Goal: Task Accomplishment & Management: Complete application form

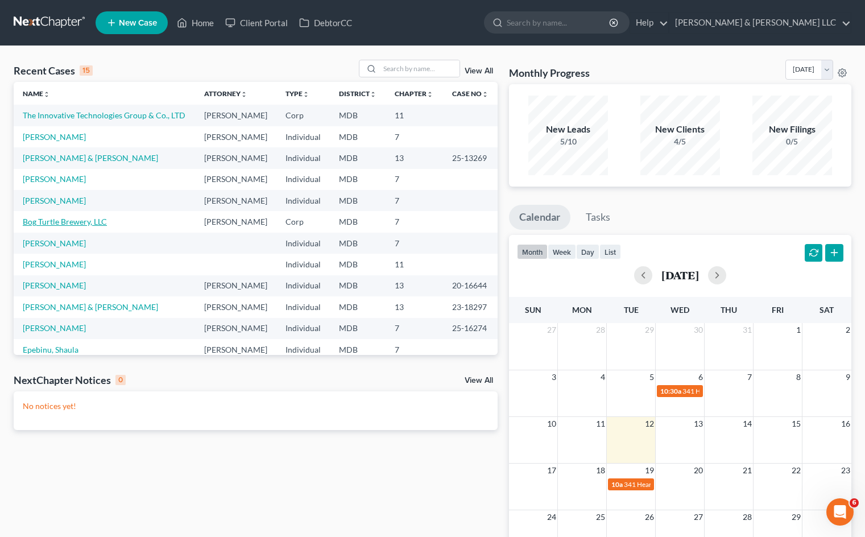
click at [89, 226] on link "Bog Turtle Brewery, LLC" at bounding box center [65, 222] width 84 height 10
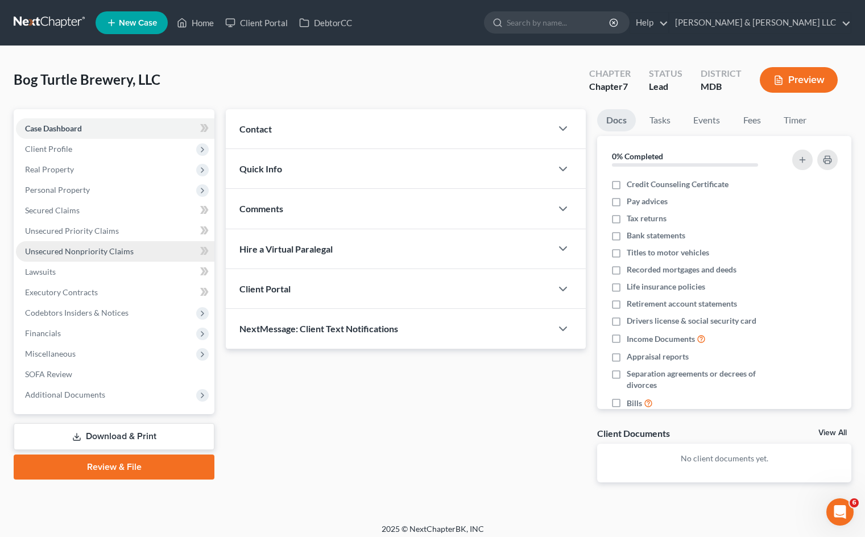
click at [102, 253] on span "Unsecured Nonpriority Claims" at bounding box center [79, 251] width 109 height 10
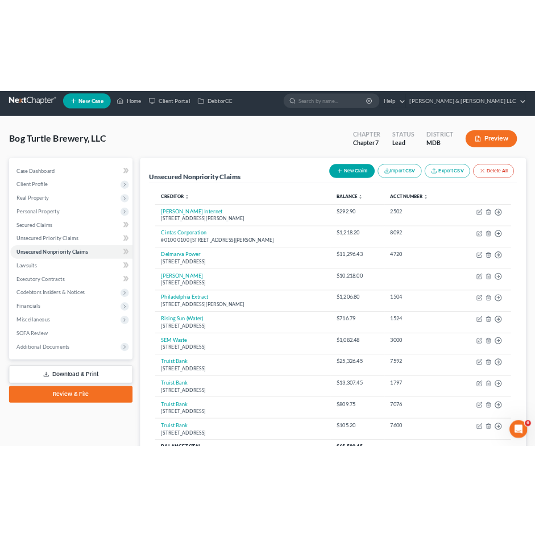
scroll to position [18, 0]
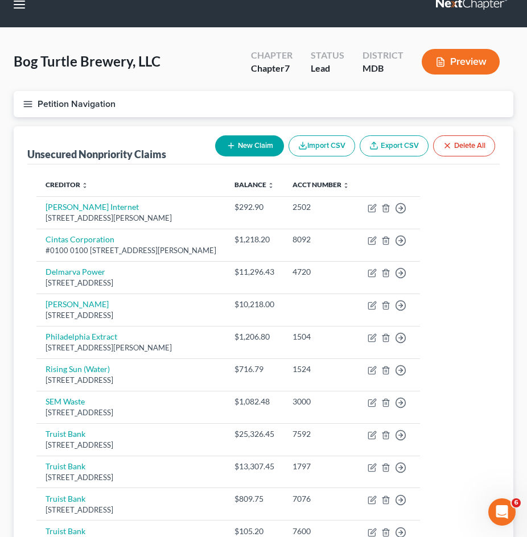
click at [243, 145] on button "New Claim" at bounding box center [249, 145] width 69 height 21
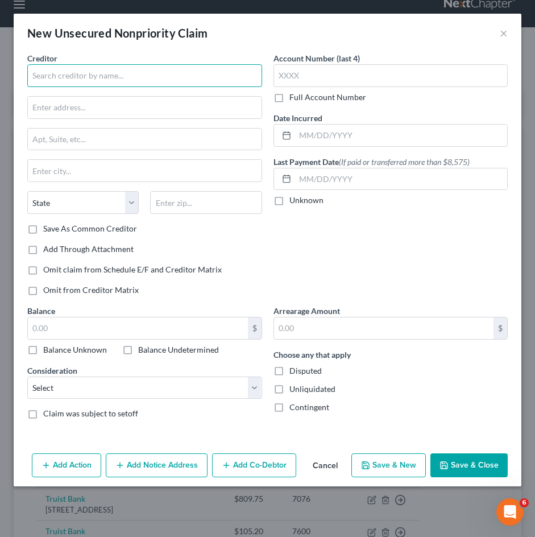
click at [175, 78] on input "text" at bounding box center [144, 75] width 235 height 23
type input "Sysco [GEOGRAPHIC_DATA][US_STATE]"
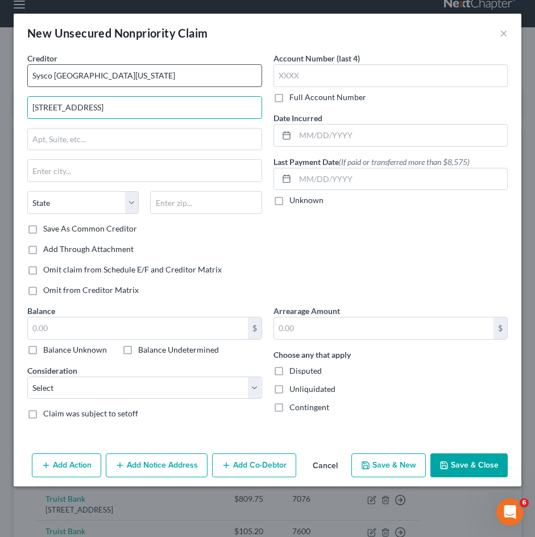
type input "33300 Peach Orchard Rd"
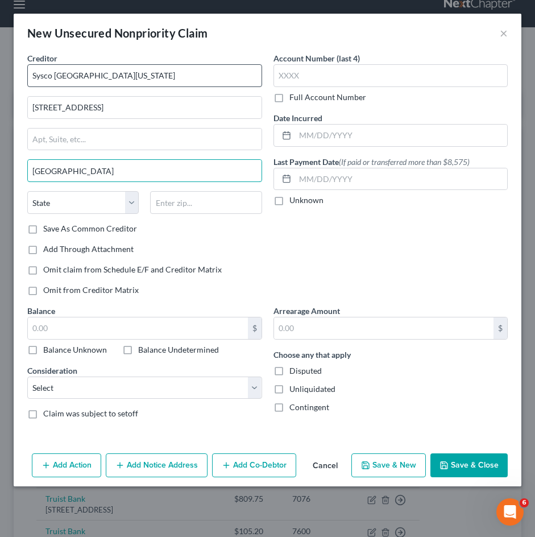
type input "Pocomoke City"
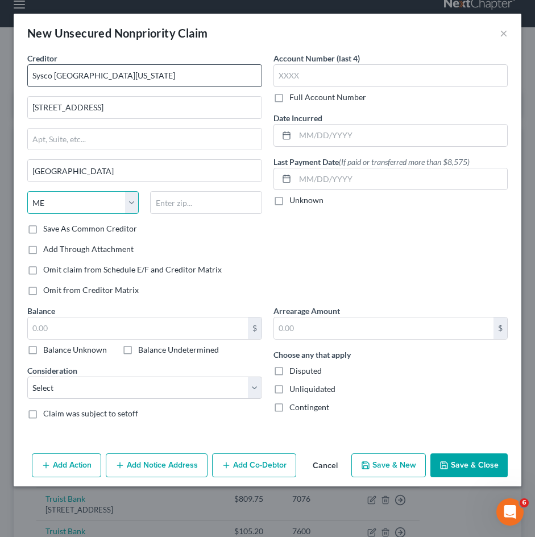
select select "21"
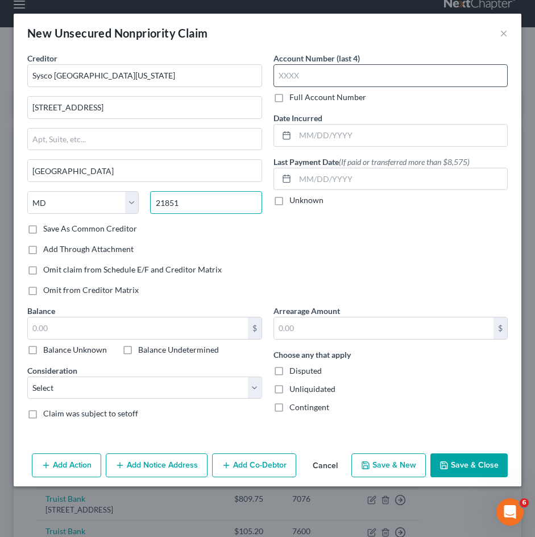
type input "21851"
click at [336, 76] on input "text" at bounding box center [391, 75] width 235 height 23
type input "4792"
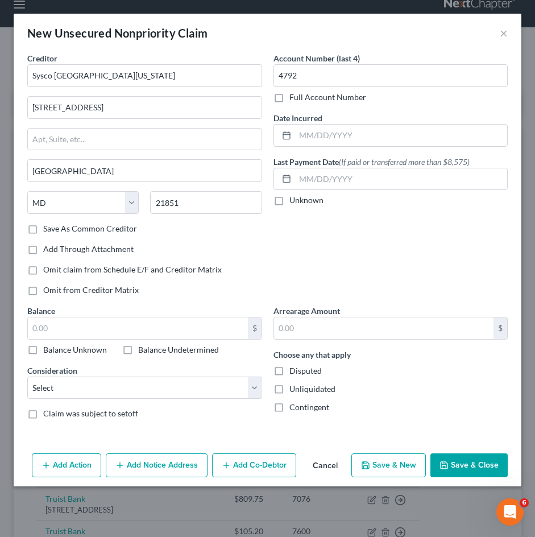
click at [409, 237] on div "Account Number (last 4) 4792 Full Account Number Date Incurred Last Payment Dat…" at bounding box center [391, 178] width 246 height 253
click at [144, 322] on input "text" at bounding box center [138, 328] width 220 height 22
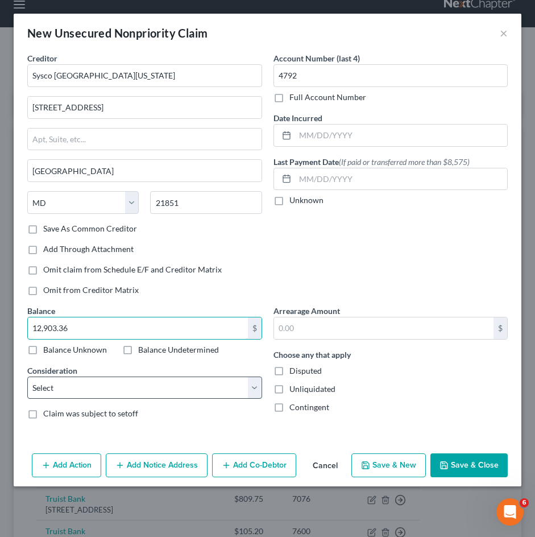
type input "12,903.36"
click at [214, 391] on select "Select Cable / Satellite Services Collection Agency Credit Card Debt Debt Couns…" at bounding box center [144, 388] width 235 height 23
select select "18"
click at [27, 377] on select "Select Cable / Satellite Services Collection Agency Credit Card Debt Debt Couns…" at bounding box center [144, 388] width 235 height 23
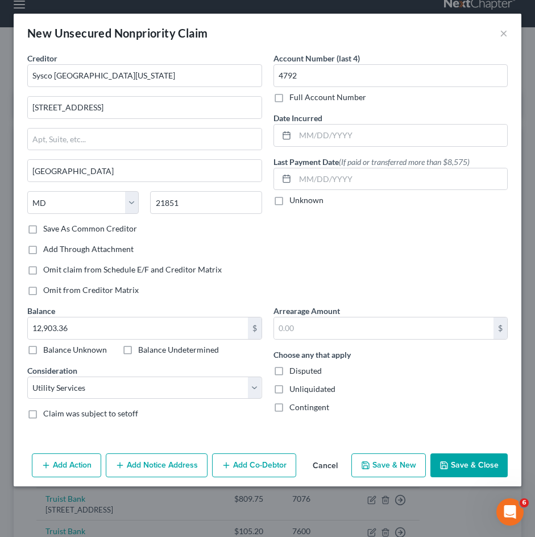
click at [267, 467] on button "Add Co-Debtor" at bounding box center [254, 465] width 84 height 24
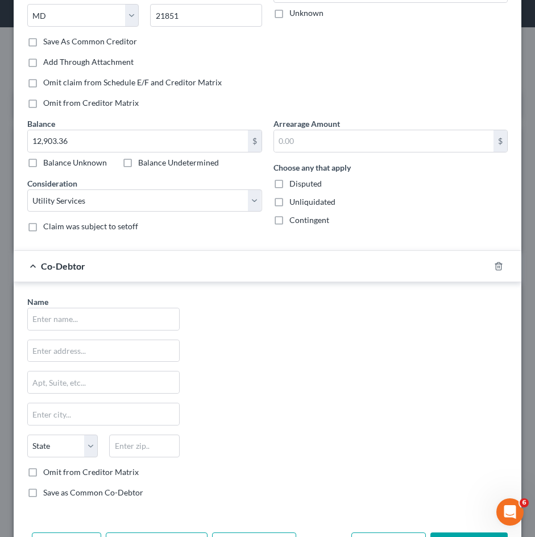
scroll to position [229, 0]
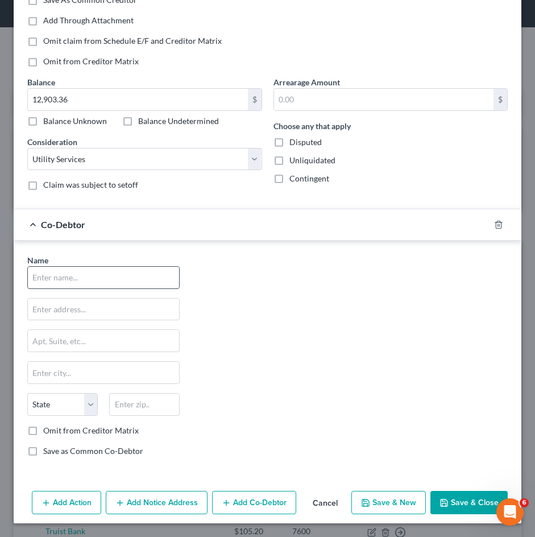
click at [133, 280] on input "text" at bounding box center [103, 278] width 151 height 22
type input "[PERSON_NAME]"
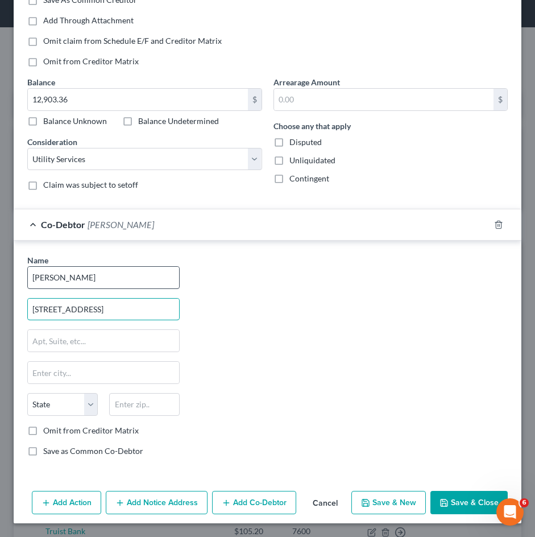
type input "240 Beaumont Dr"
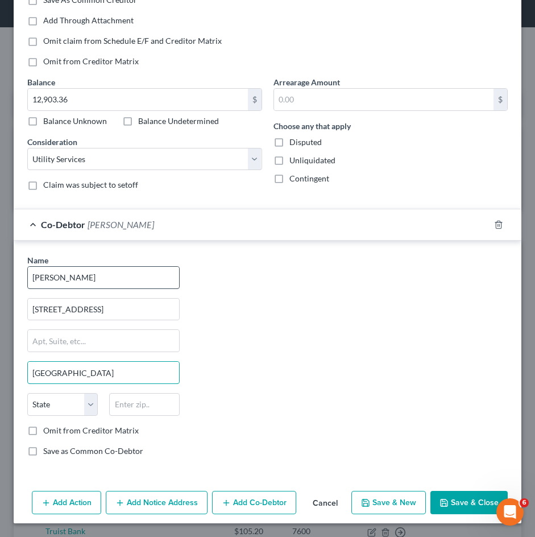
type input "[GEOGRAPHIC_DATA]"
select select "39"
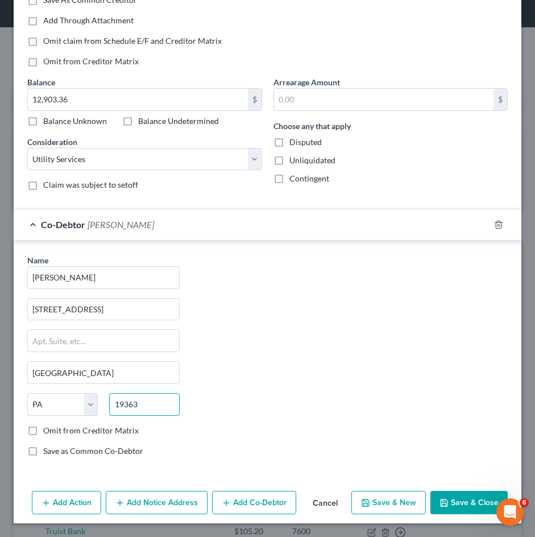
type input "19363"
click at [363, 357] on div "Name * Steve Applegate 240 Beaumont Dr Oxford State AL AK AR AZ CA CO CT DE DC …" at bounding box center [268, 360] width 492 height 212
click at [468, 499] on button "Save & Close" at bounding box center [469, 503] width 77 height 24
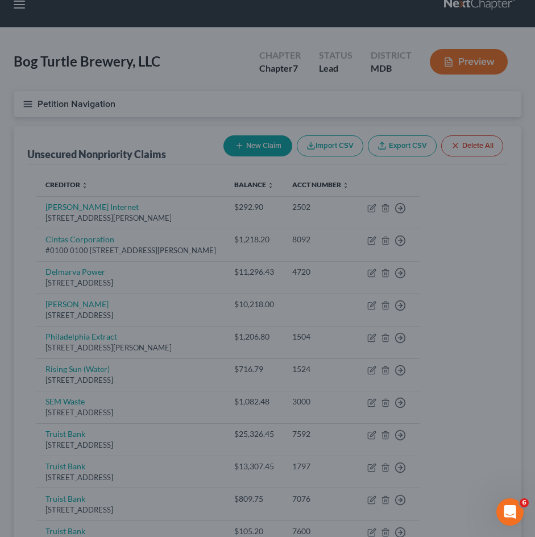
scroll to position [0, 0]
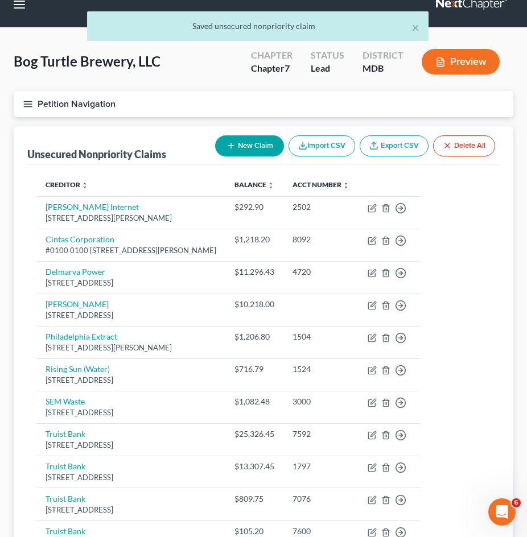
click at [250, 138] on button "New Claim" at bounding box center [249, 145] width 69 height 21
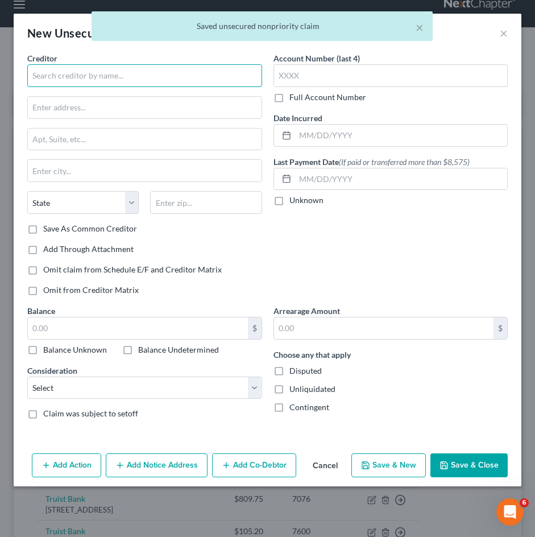
click at [134, 72] on input "text" at bounding box center [144, 75] width 235 height 23
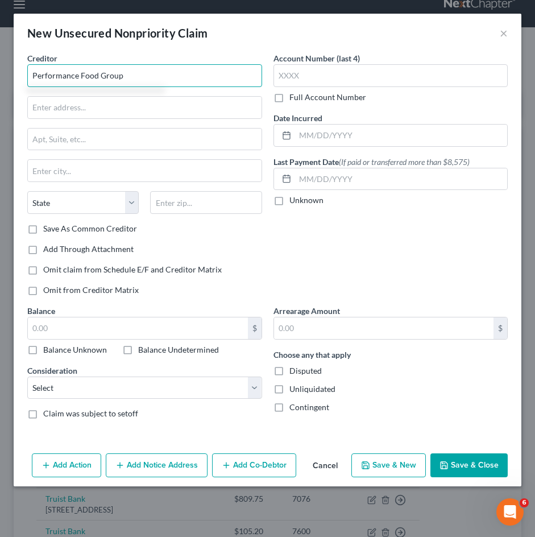
type input "Performance Food Group"
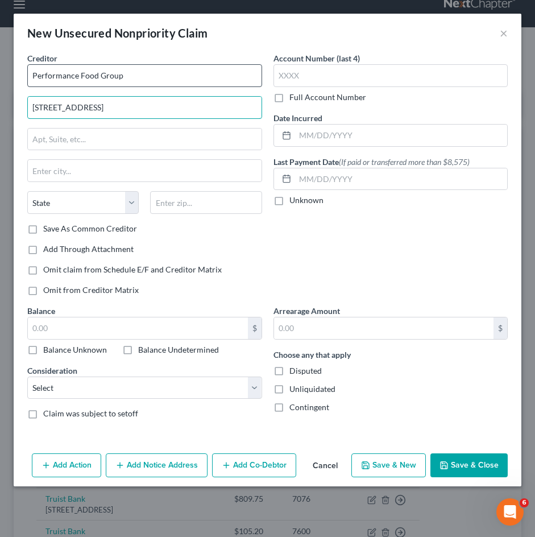
type input "12500 West Creek Parkway"
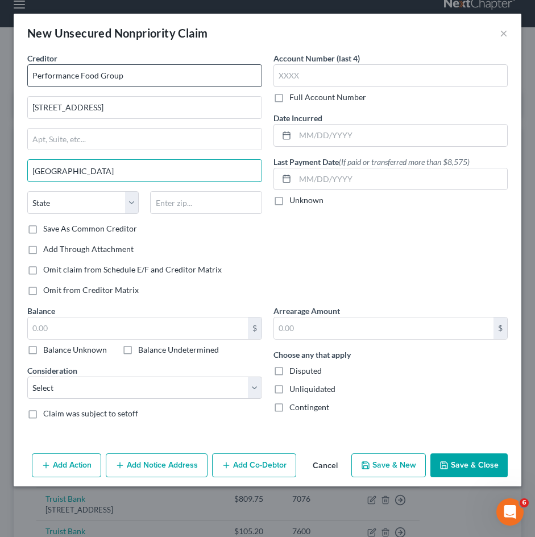
type input "Richmond"
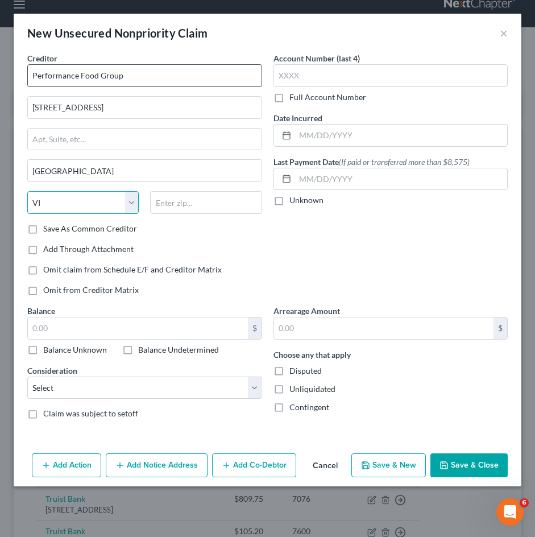
select select "48"
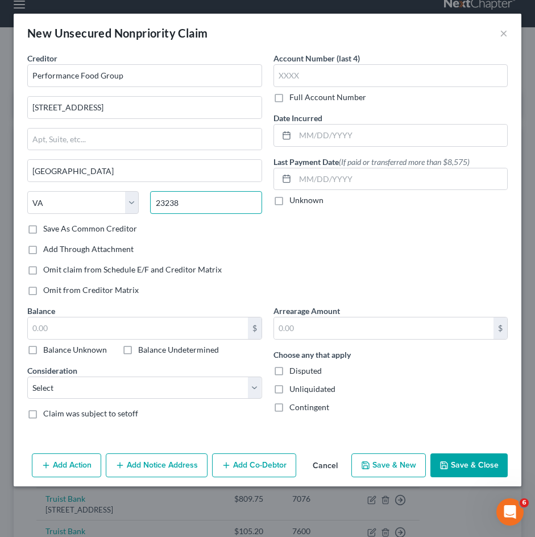
type input "23238"
click at [356, 269] on div "Account Number (last 4) Full Account Number Date Incurred Last Payment Date (If…" at bounding box center [391, 178] width 246 height 253
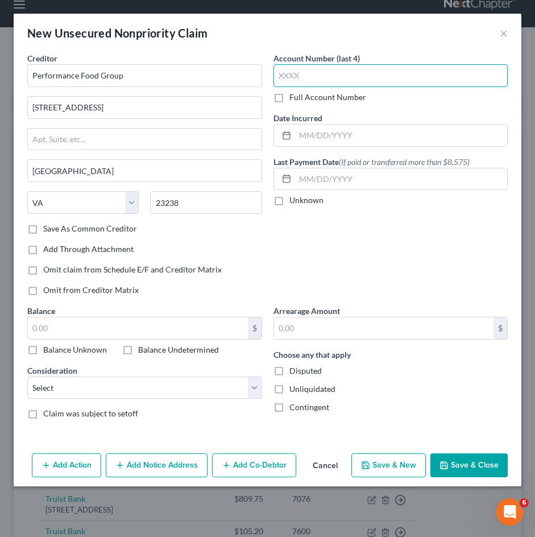
click at [336, 75] on input "text" at bounding box center [391, 75] width 235 height 23
type input "1171"
click at [366, 280] on div "Account Number (last 4) 1171 Full Account Number Date Incurred Last Payment Dat…" at bounding box center [391, 178] width 246 height 253
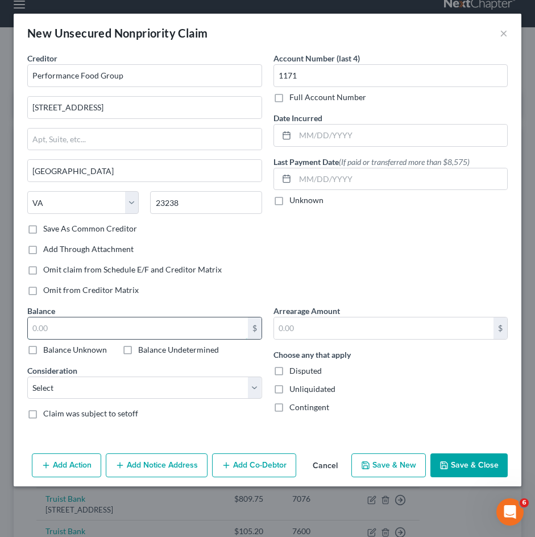
click at [161, 329] on input "text" at bounding box center [138, 328] width 220 height 22
type input "7,657.46"
click at [138, 385] on select "Select Cable / Satellite Services Collection Agency Credit Card Debt Debt Couns…" at bounding box center [144, 388] width 235 height 23
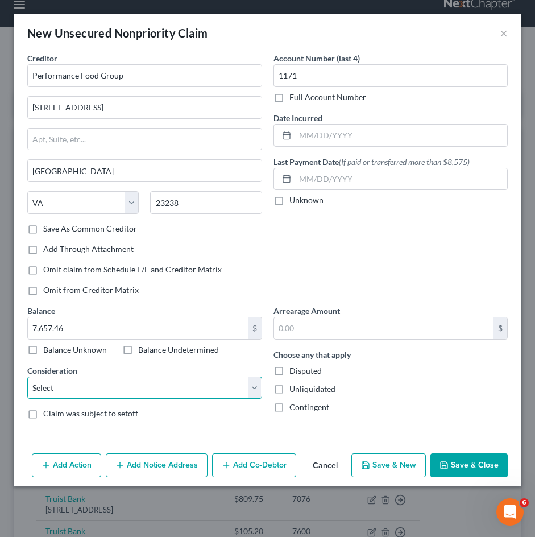
select select "15"
click at [27, 377] on select "Select Cable / Satellite Services Collection Agency Credit Card Debt Debt Couns…" at bounding box center [144, 388] width 235 height 23
click at [269, 459] on button "Add Co-Debtor" at bounding box center [254, 465] width 84 height 24
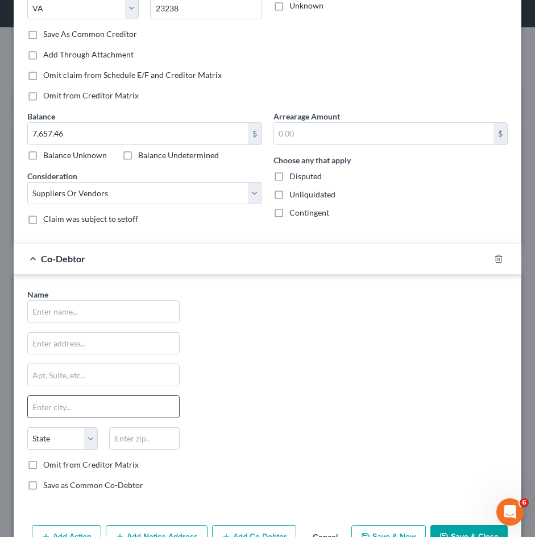
scroll to position [229, 0]
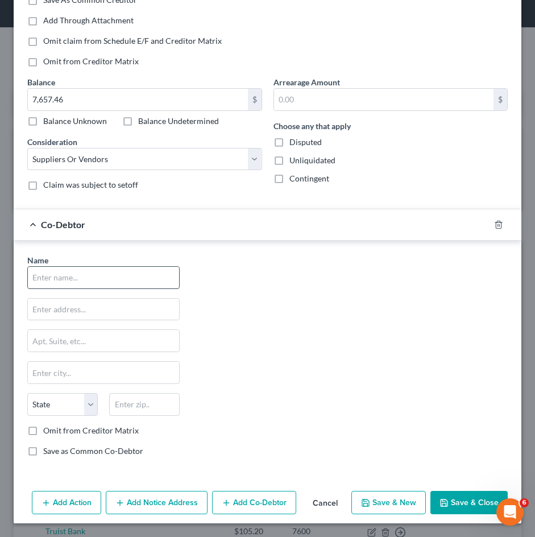
click at [98, 276] on input "text" at bounding box center [103, 278] width 151 height 22
type input "[PERSON_NAME]"
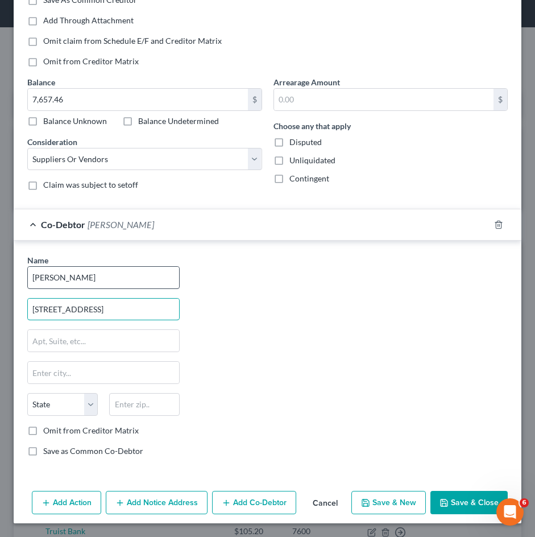
type input "240 Beaumont Dr"
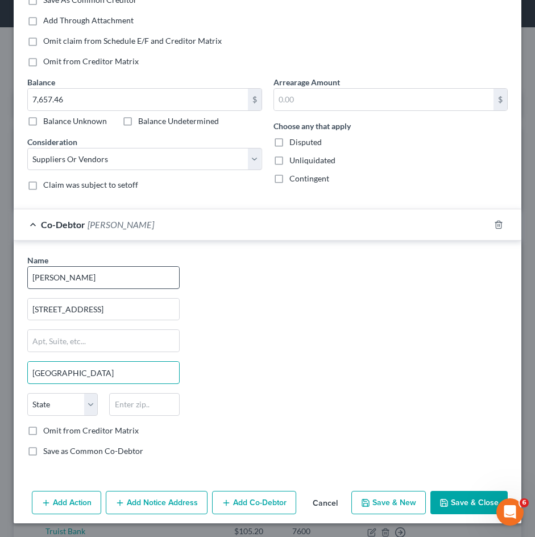
type input "[GEOGRAPHIC_DATA]"
select select "39"
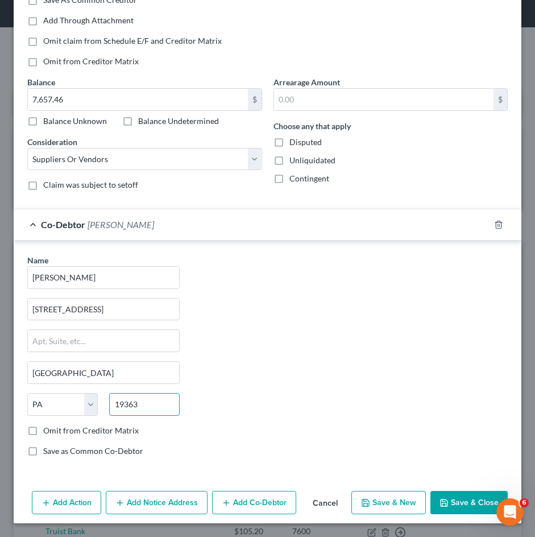
type input "19363"
click at [43, 452] on label "Save as Common Co-Debtor" at bounding box center [93, 450] width 100 height 11
click at [48, 452] on input "Save as Common Co-Debtor" at bounding box center [51, 448] width 7 height 7
checkbox input "true"
click at [469, 502] on button "Save & Close" at bounding box center [469, 503] width 77 height 24
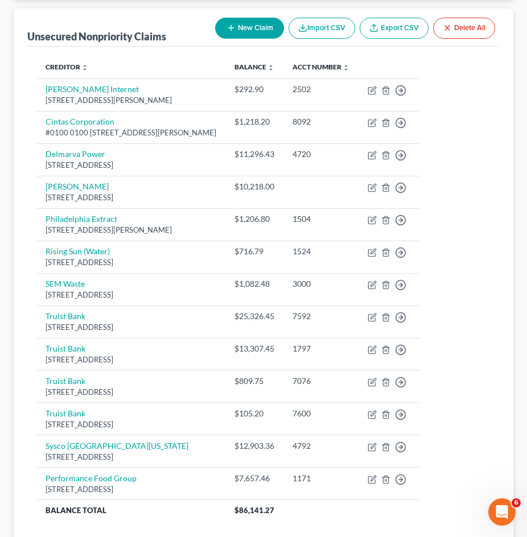
scroll to position [108, 0]
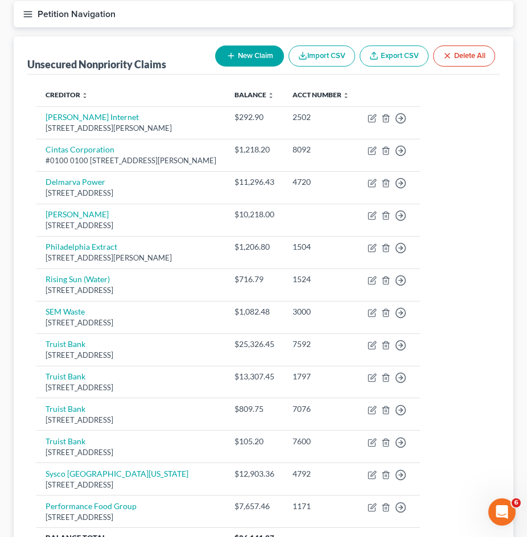
click at [235, 56] on button "New Claim" at bounding box center [249, 56] width 69 height 21
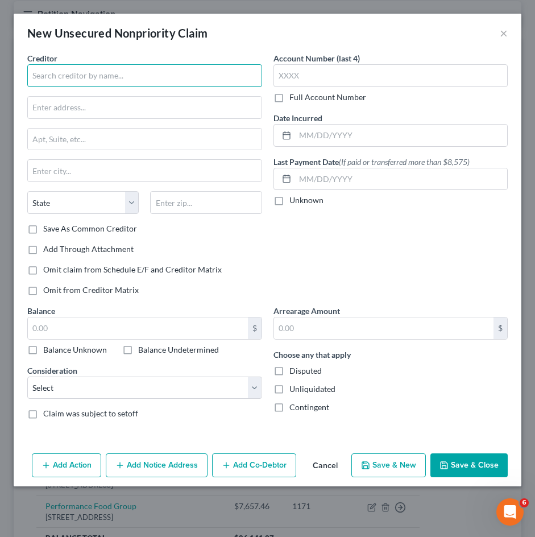
click at [121, 73] on input "text" at bounding box center [144, 75] width 235 height 23
type input "W"
type input "Viking Pest Control"
type input "133 E Main St"
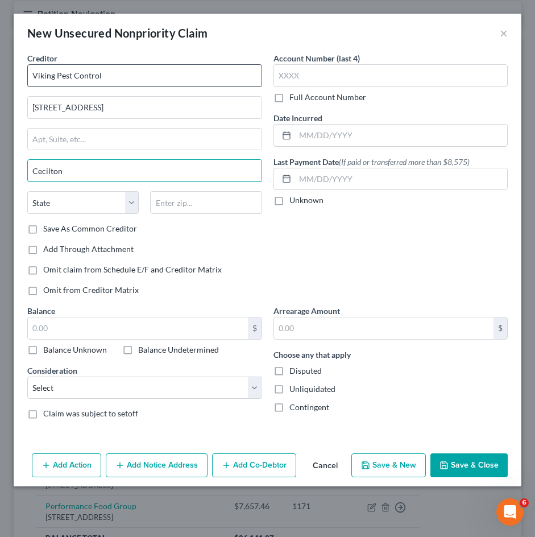
type input "Cecilton"
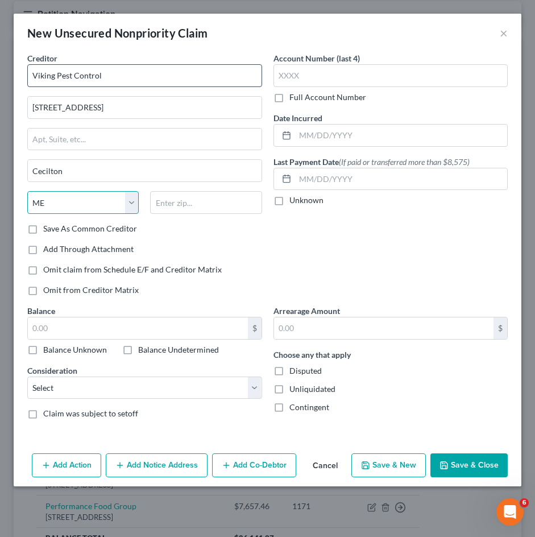
select select "21"
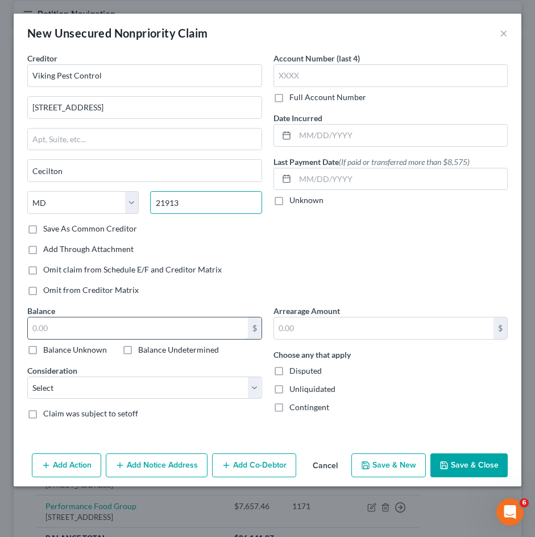
type input "21913"
click at [174, 321] on input "text" at bounding box center [138, 328] width 220 height 22
type input "70.20"
click at [344, 282] on div "Account Number (last 4) Full Account Number Date Incurred Last Payment Date (If…" at bounding box center [391, 178] width 246 height 253
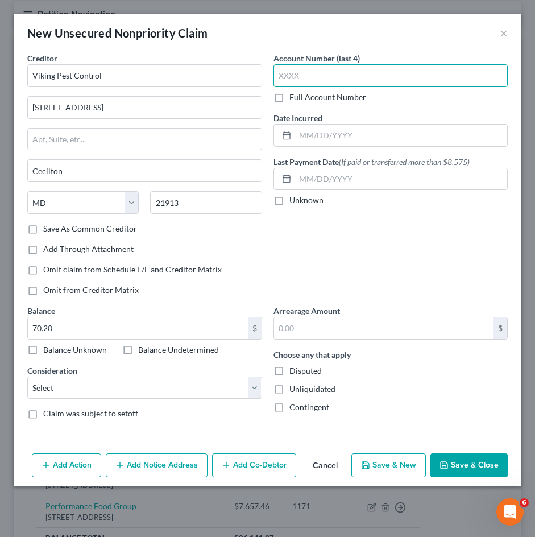
click at [337, 79] on input "text" at bounding box center [391, 75] width 235 height 23
type input "4262"
click at [411, 238] on div "Account Number (last 4) 4262 Full Account Number Date Incurred Last Payment Dat…" at bounding box center [391, 178] width 246 height 253
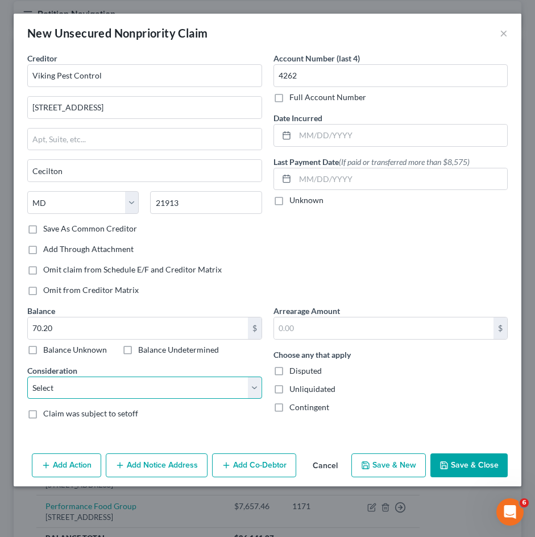
click at [243, 386] on select "Select Cable / Satellite Services Collection Agency Credit Card Debt Debt Couns…" at bounding box center [144, 388] width 235 height 23
select select "14"
click at [27, 377] on select "Select Cable / Satellite Services Collection Agency Credit Card Debt Debt Couns…" at bounding box center [144, 388] width 235 height 23
click at [467, 464] on button "Save & Close" at bounding box center [469, 465] width 77 height 24
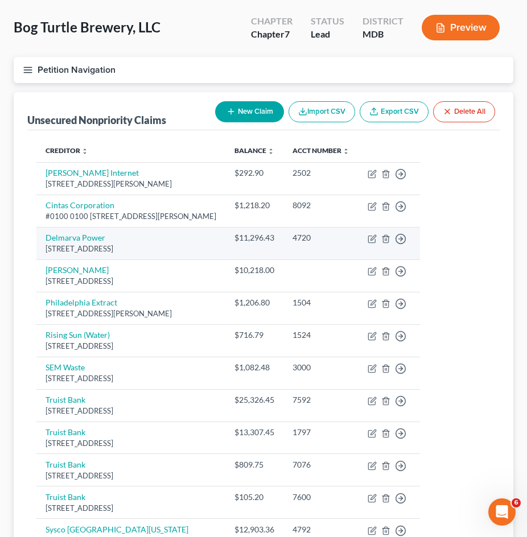
scroll to position [0, 0]
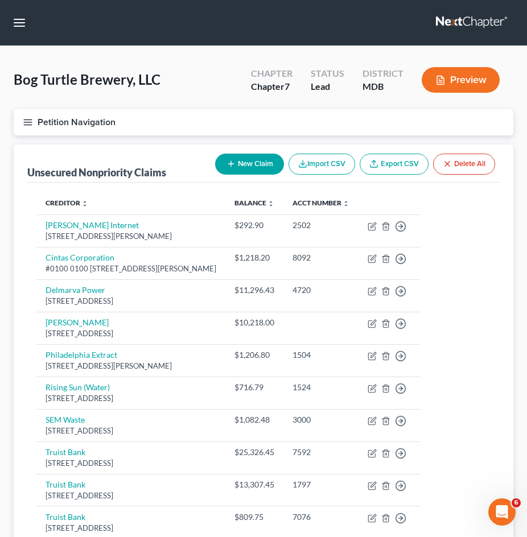
click at [32, 122] on icon "button" at bounding box center [28, 122] width 10 height 10
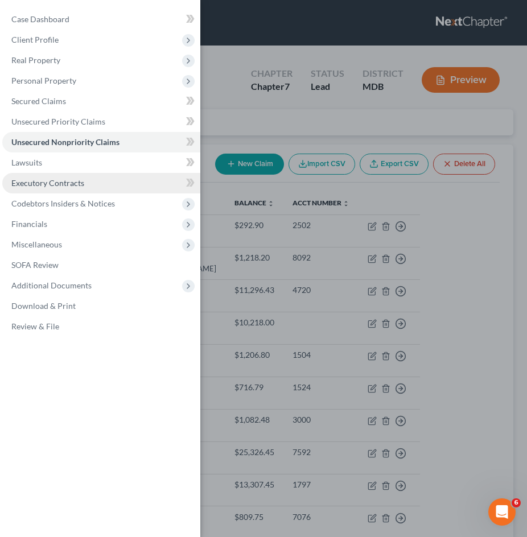
click at [76, 178] on span "Executory Contracts" at bounding box center [47, 183] width 73 height 10
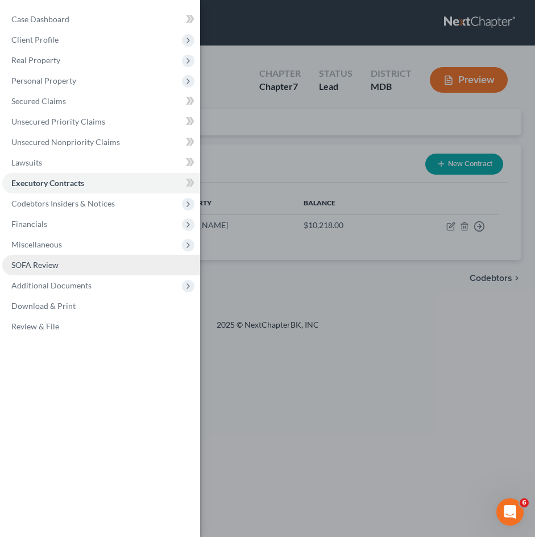
click at [96, 266] on link "SOFA Review" at bounding box center [101, 265] width 198 height 20
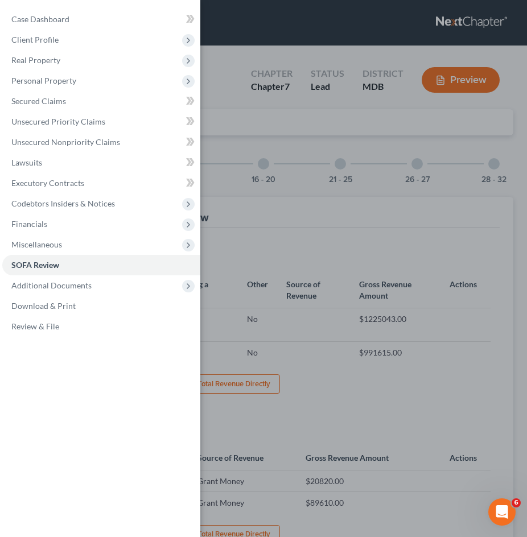
click at [393, 224] on div "Case Dashboard Payments Invoices Payments Payments Credit Report Client Profile" at bounding box center [263, 268] width 527 height 537
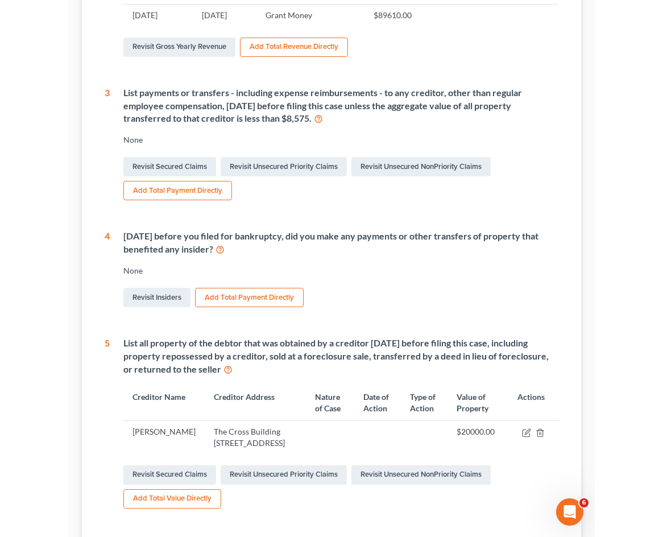
scroll to position [512, 0]
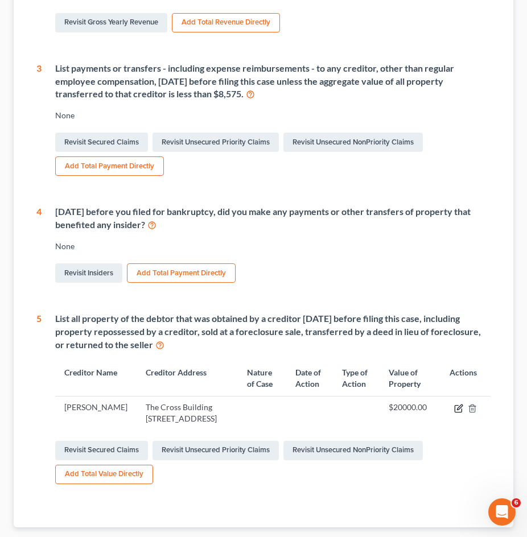
click at [458, 404] on icon "button" at bounding box center [458, 408] width 9 height 9
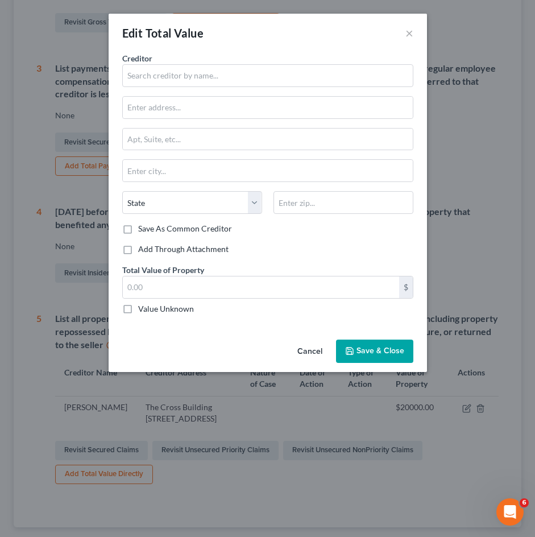
click at [311, 353] on button "Cancel" at bounding box center [309, 352] width 43 height 23
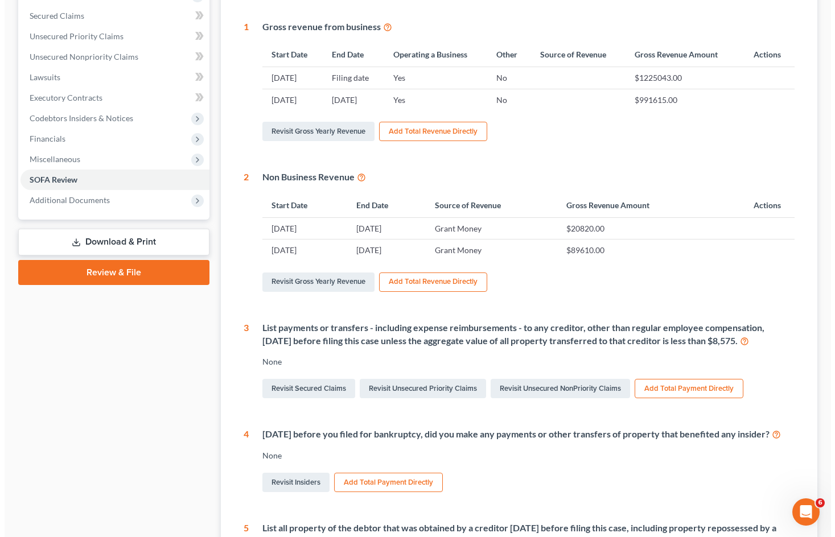
scroll to position [0, 0]
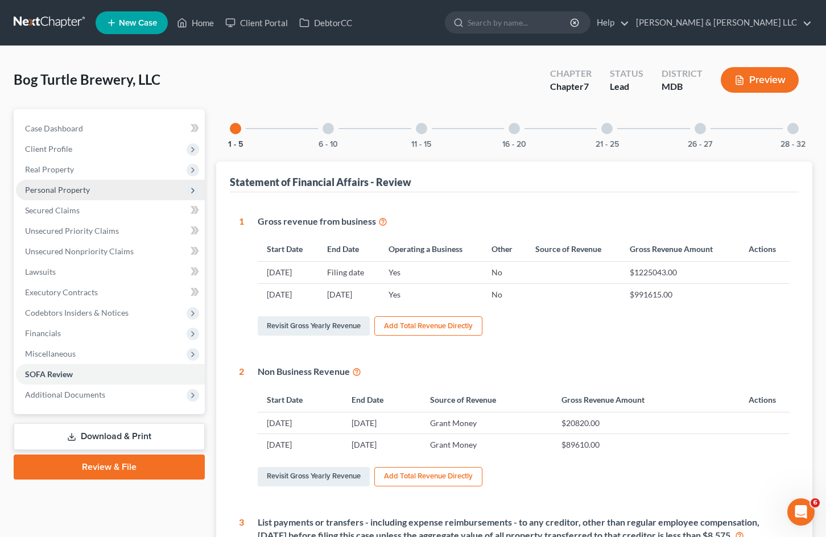
click at [95, 184] on span "Personal Property" at bounding box center [110, 190] width 189 height 20
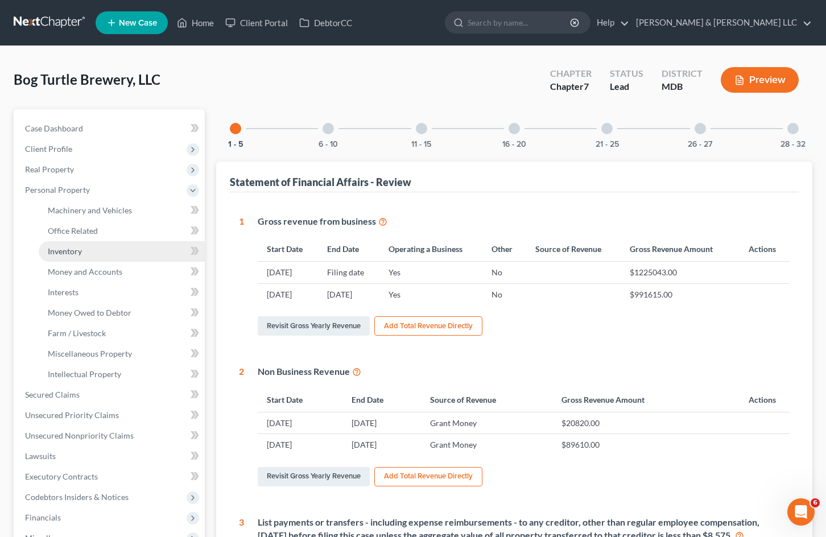
click at [112, 258] on link "Inventory" at bounding box center [122, 251] width 166 height 20
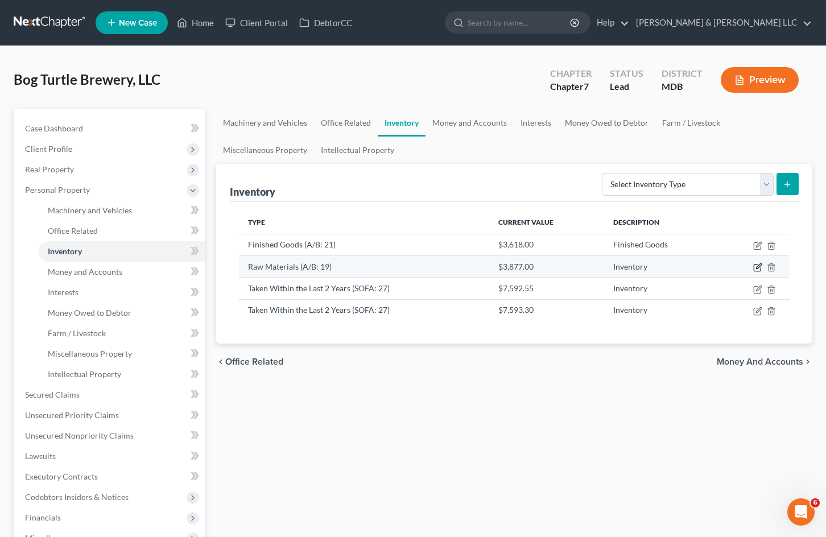
click at [756, 268] on icon "button" at bounding box center [757, 267] width 9 height 9
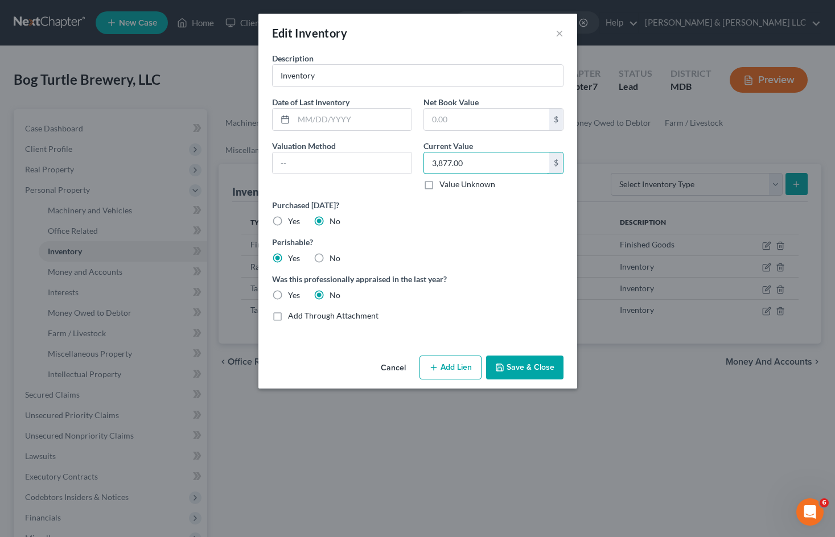
type input "9"
type input "0"
click at [350, 73] on input "Inventory" at bounding box center [418, 76] width 290 height 22
type input "Inventory (spoiled)"
click at [390, 367] on button "Cancel" at bounding box center [392, 368] width 43 height 23
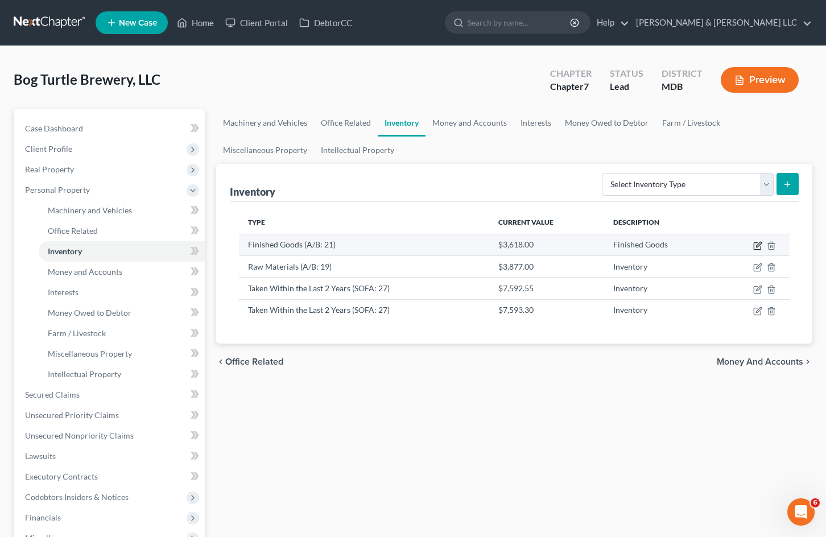
click at [757, 247] on icon "button" at bounding box center [757, 245] width 9 height 9
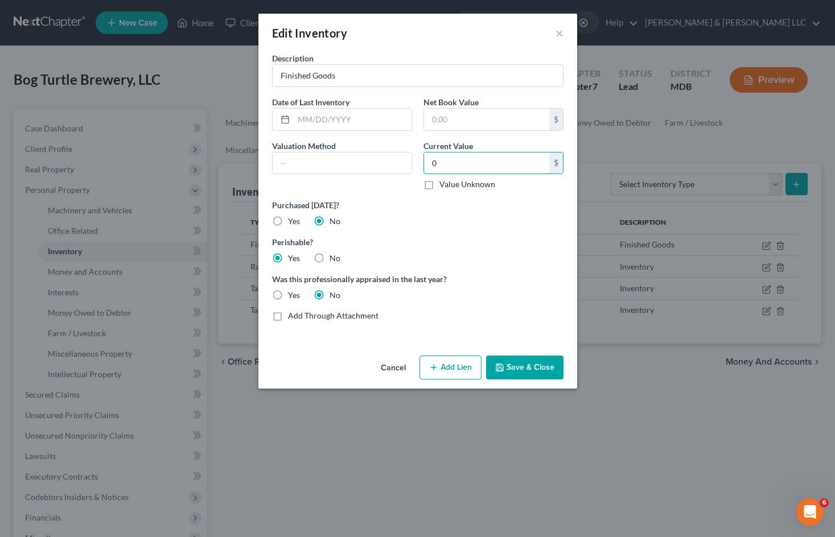
type input "0"
click at [523, 362] on button "Save & Close" at bounding box center [524, 368] width 77 height 24
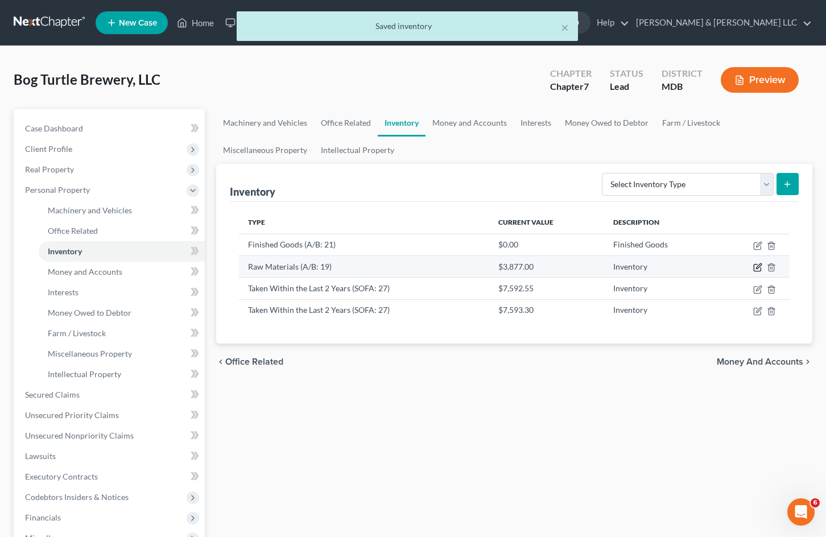
click at [757, 266] on icon "button" at bounding box center [757, 267] width 9 height 9
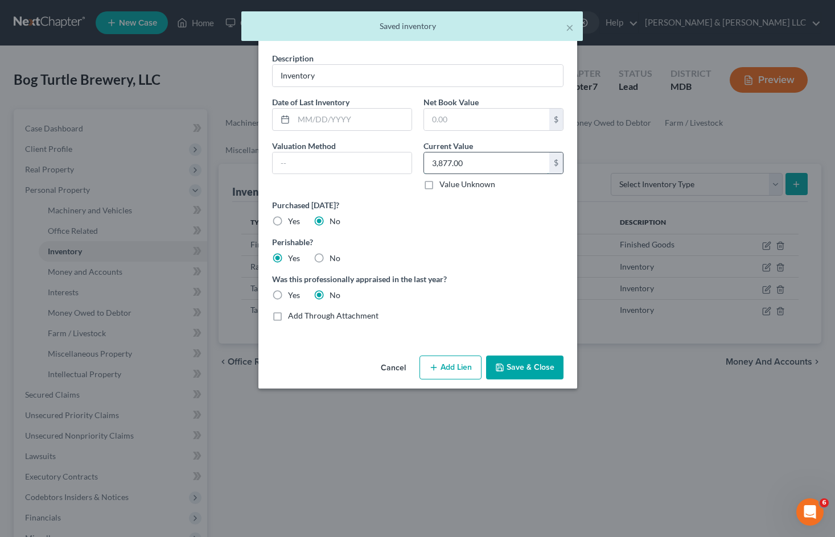
click at [482, 164] on input "3,877.00" at bounding box center [486, 163] width 125 height 22
type input "0"
click at [534, 362] on button "Save & Close" at bounding box center [524, 368] width 77 height 24
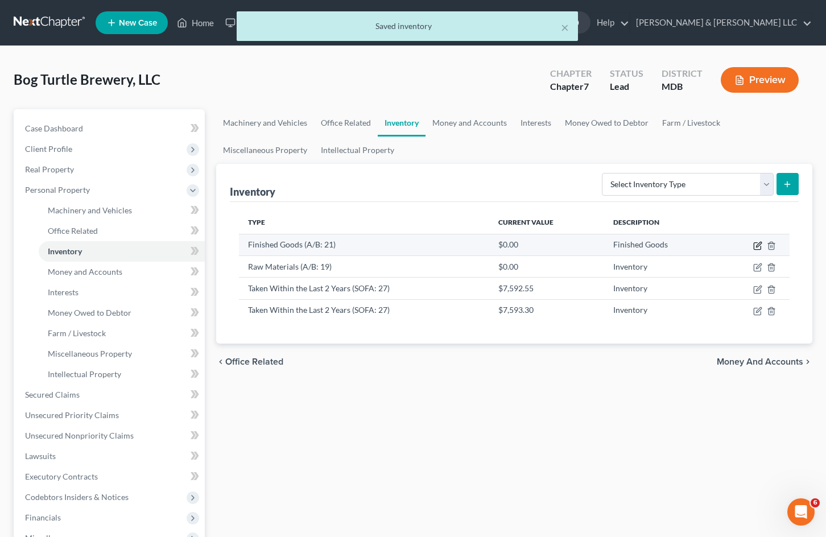
click at [757, 246] on icon "button" at bounding box center [758, 244] width 5 height 5
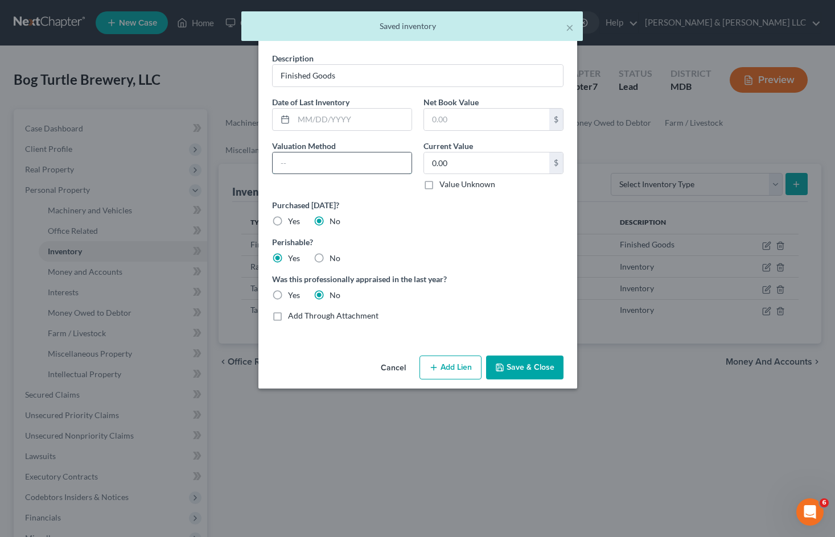
click at [362, 163] on input "text" at bounding box center [342, 163] width 139 height 22
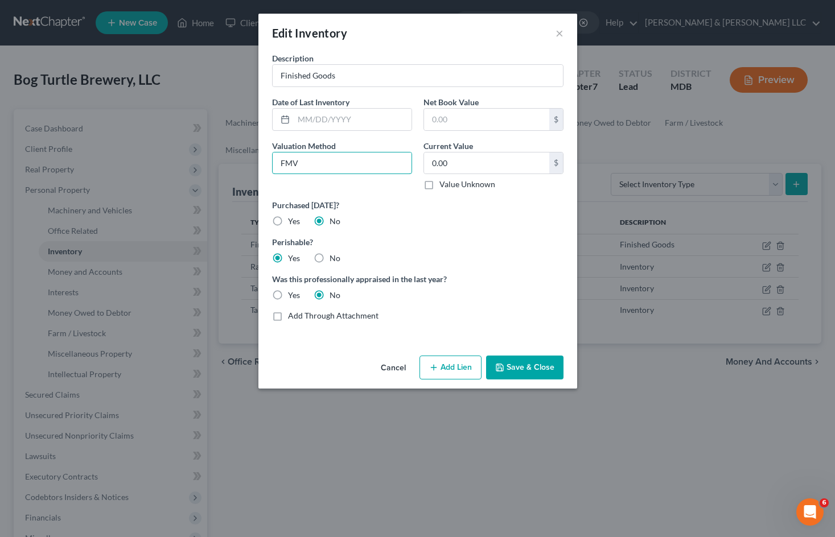
type input "FMV"
click at [522, 368] on button "Save & Close" at bounding box center [524, 368] width 77 height 24
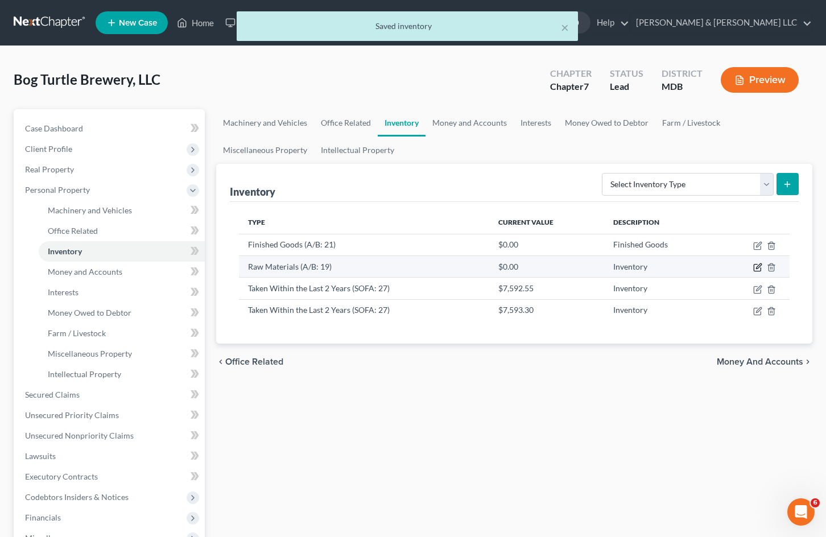
click at [756, 263] on icon "button" at bounding box center [757, 267] width 9 height 9
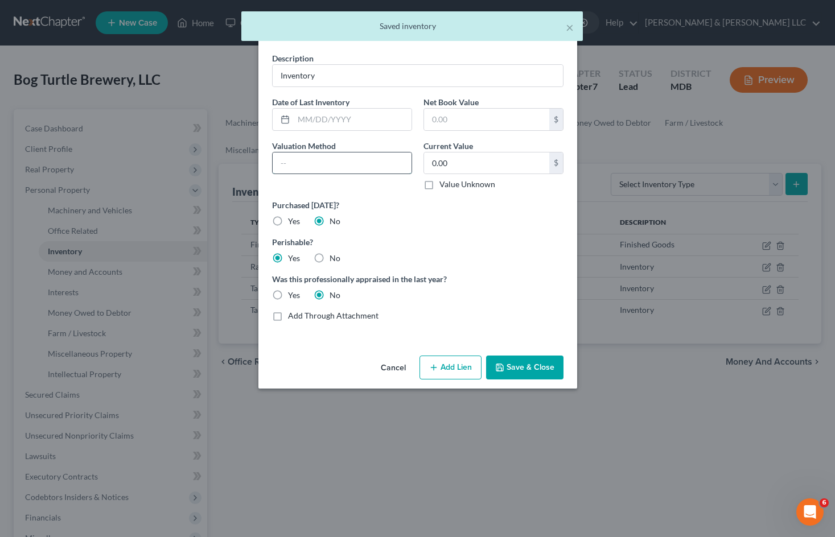
click at [373, 162] on input "text" at bounding box center [342, 163] width 139 height 22
type input "FMV"
click at [530, 364] on button "Save & Close" at bounding box center [524, 368] width 77 height 24
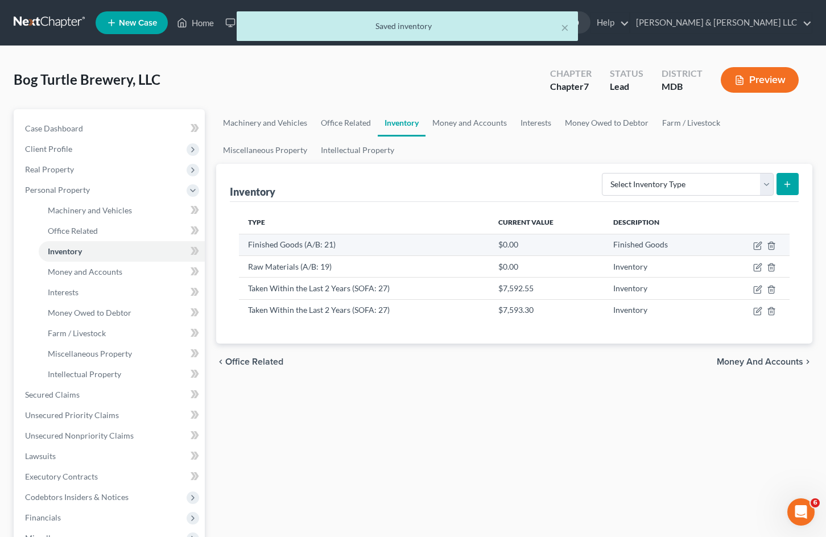
click at [752, 249] on td at bounding box center [754, 245] width 71 height 22
click at [756, 247] on icon "button" at bounding box center [757, 245] width 9 height 9
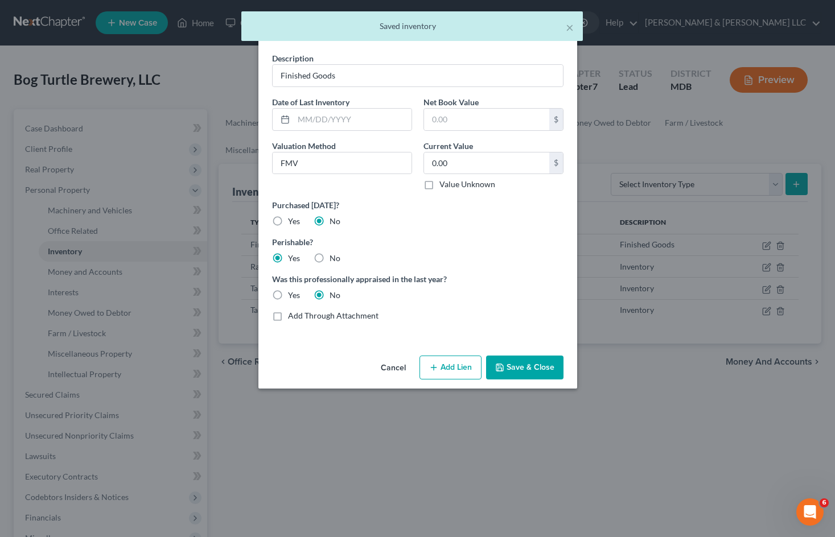
click at [395, 371] on button "Cancel" at bounding box center [392, 368] width 43 height 23
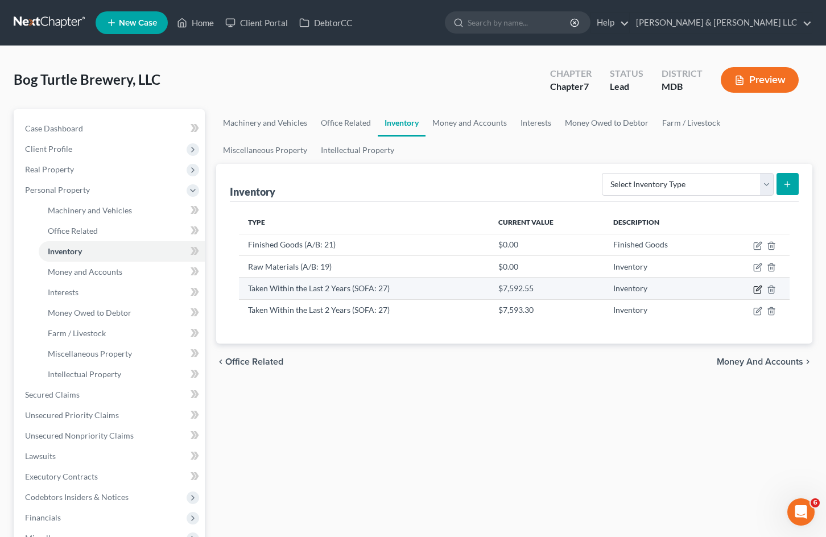
click at [755, 292] on icon "button" at bounding box center [757, 289] width 9 height 9
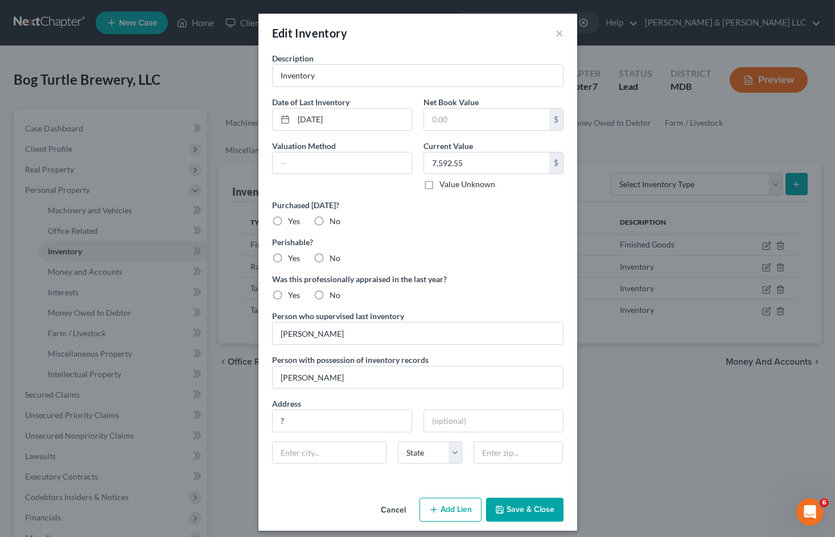
click at [329, 220] on label "No" at bounding box center [334, 221] width 11 height 11
click at [334, 220] on input "No" at bounding box center [337, 219] width 7 height 7
radio input "true"
click at [329, 253] on label "No" at bounding box center [334, 258] width 11 height 11
click at [334, 253] on input "No" at bounding box center [337, 256] width 7 height 7
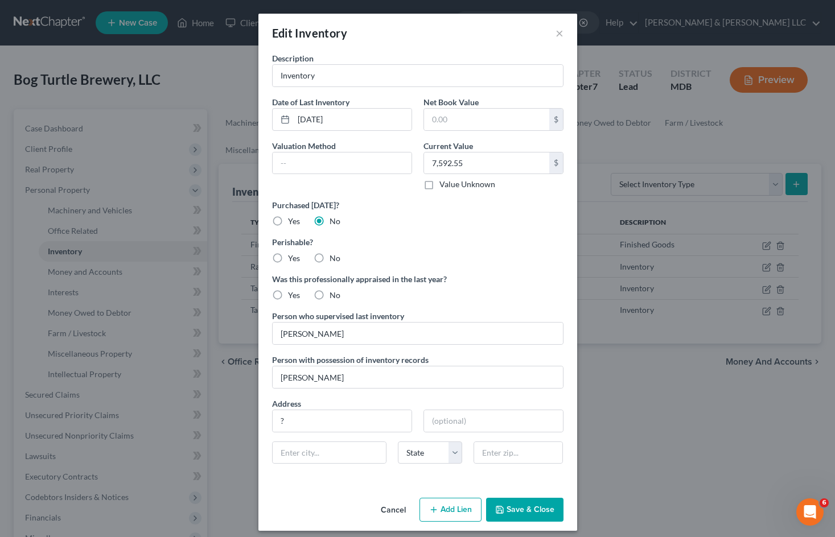
radio input "true"
click at [329, 292] on label "No" at bounding box center [334, 295] width 11 height 11
click at [334, 292] on input "No" at bounding box center [337, 293] width 7 height 7
radio input "true"
click at [535, 508] on button "Save & Close" at bounding box center [524, 510] width 77 height 24
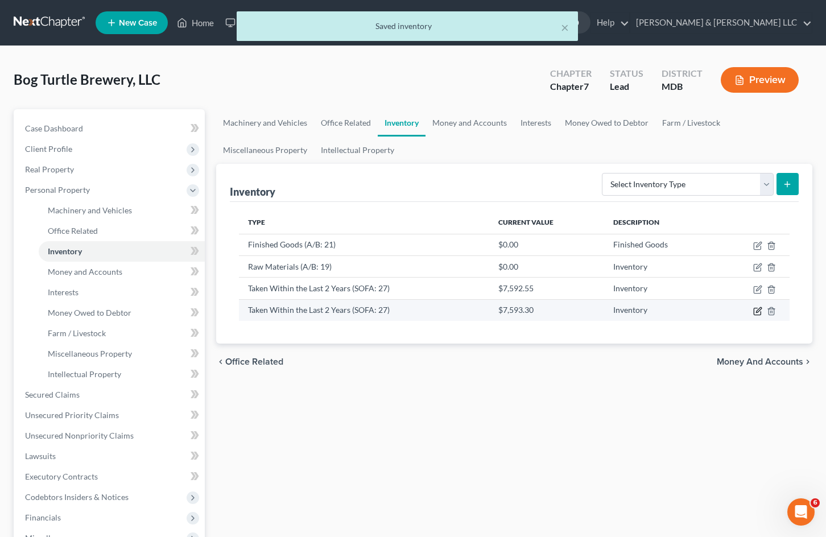
click at [757, 310] on icon "button" at bounding box center [758, 309] width 5 height 5
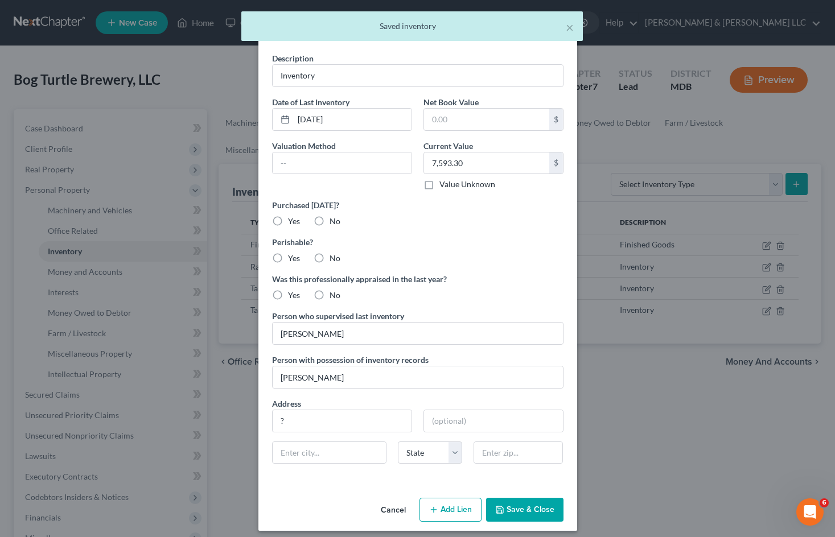
click at [329, 219] on label "No" at bounding box center [334, 221] width 11 height 11
click at [334, 219] on input "No" at bounding box center [337, 219] width 7 height 7
radio input "true"
click at [329, 258] on label "No" at bounding box center [334, 258] width 11 height 11
click at [334, 258] on input "No" at bounding box center [337, 256] width 7 height 7
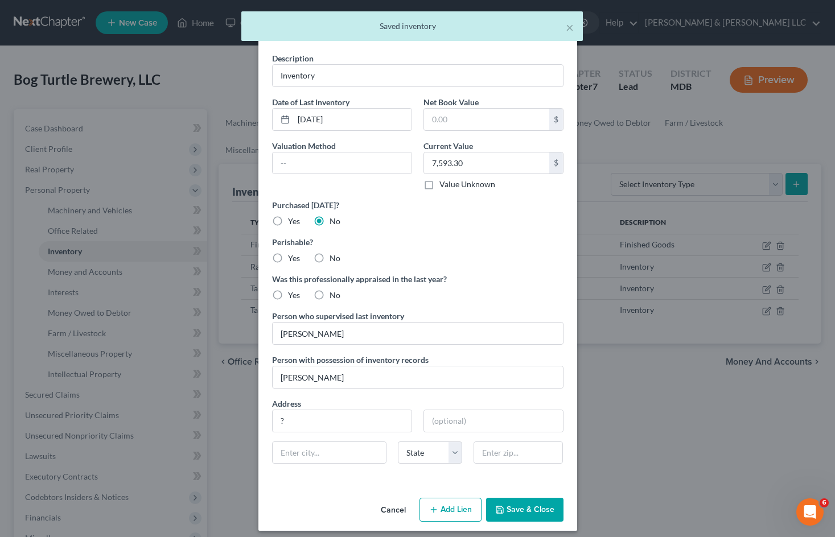
radio input "true"
click at [329, 292] on label "No" at bounding box center [334, 295] width 11 height 11
click at [334, 292] on input "No" at bounding box center [337, 293] width 7 height 7
radio input "true"
drag, startPoint x: 313, startPoint y: 431, endPoint x: 255, endPoint y: 430, distance: 57.5
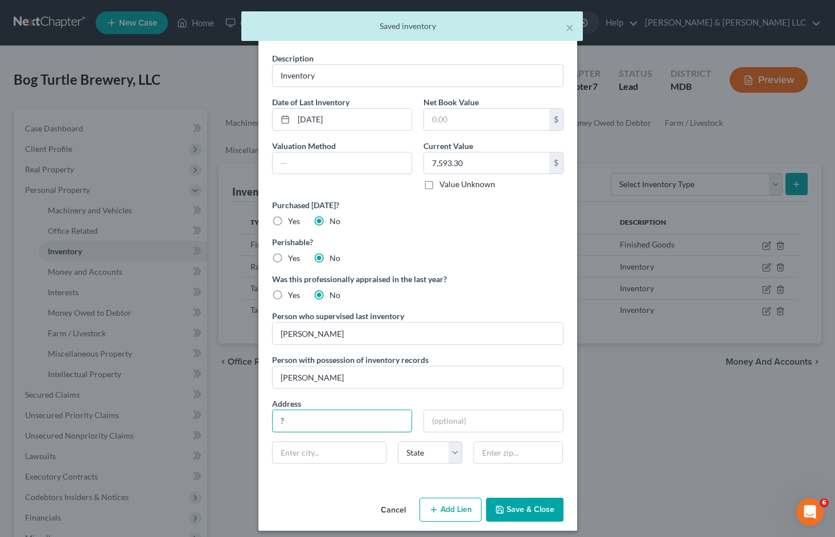
click at [258, 430] on div "Description Inventory Date of Last Inventory 07/13/2025 Net Book Value $ Valuat…" at bounding box center [417, 272] width 319 height 441
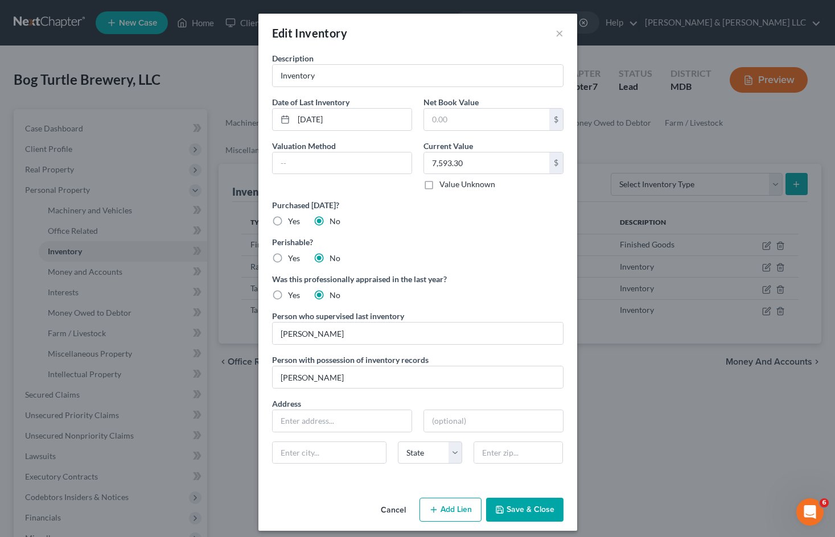
click at [538, 511] on button "Save & Close" at bounding box center [524, 510] width 77 height 24
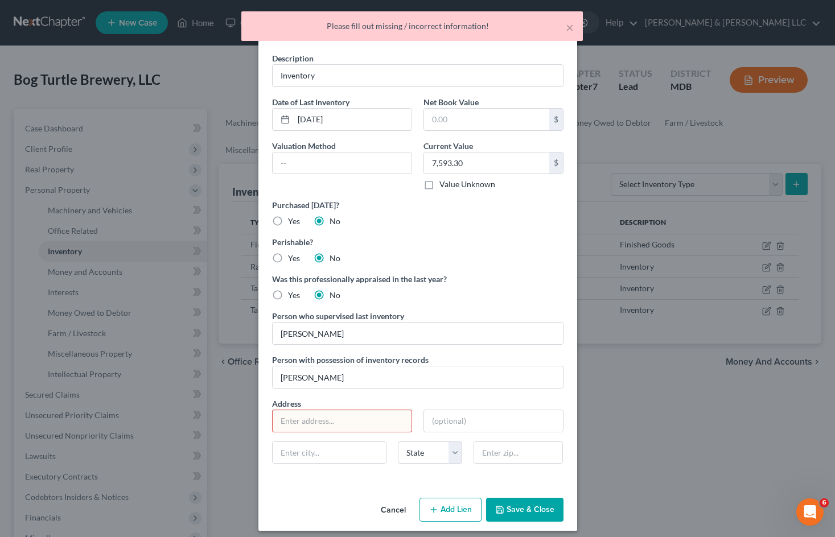
click at [343, 420] on input "text" at bounding box center [342, 421] width 139 height 22
type input "?"
click at [531, 507] on button "Save & Close" at bounding box center [524, 510] width 77 height 24
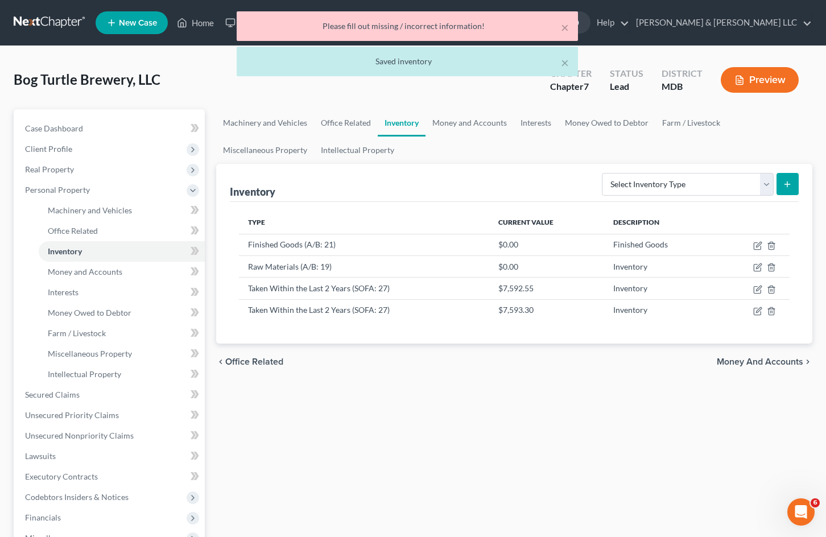
click at [697, 426] on div "Machinery and Vehicles Office Related Inventory Money and Accounts Interests Mo…" at bounding box center [514, 386] width 608 height 555
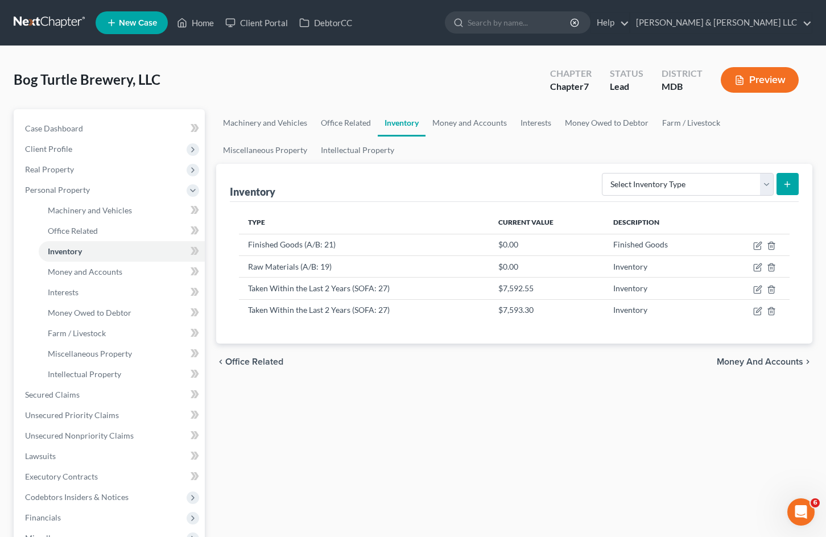
click at [762, 75] on button "Preview" at bounding box center [760, 80] width 78 height 26
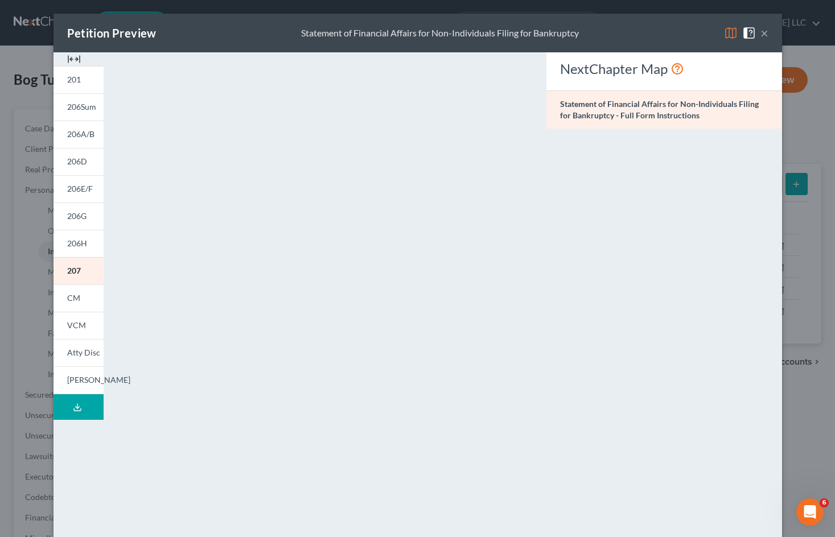
click at [73, 403] on icon at bounding box center [77, 407] width 9 height 9
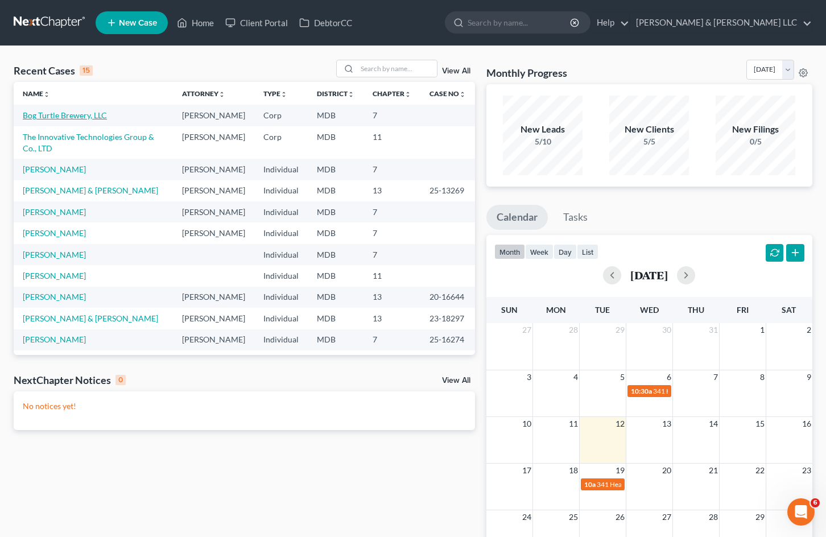
click at [89, 112] on link "Bog Turtle Brewery, LLC" at bounding box center [65, 115] width 84 height 10
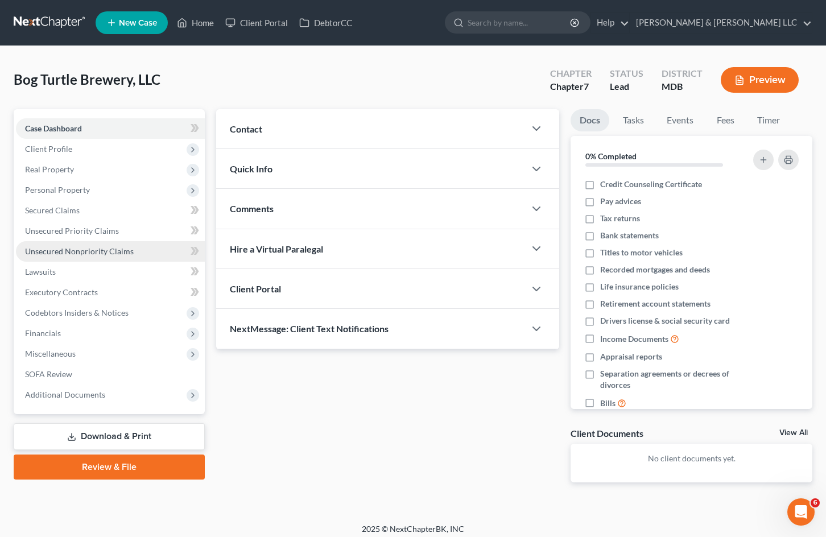
click at [129, 244] on link "Unsecured Nonpriority Claims" at bounding box center [110, 251] width 189 height 20
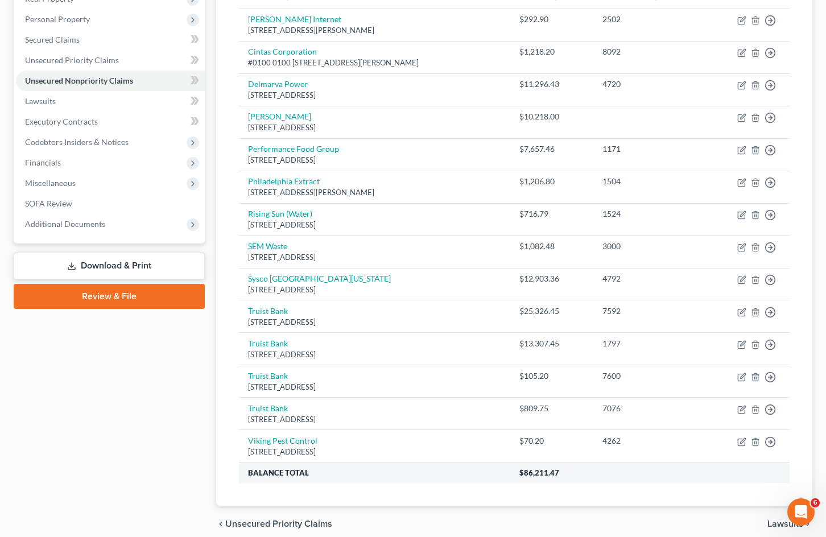
scroll to position [114, 0]
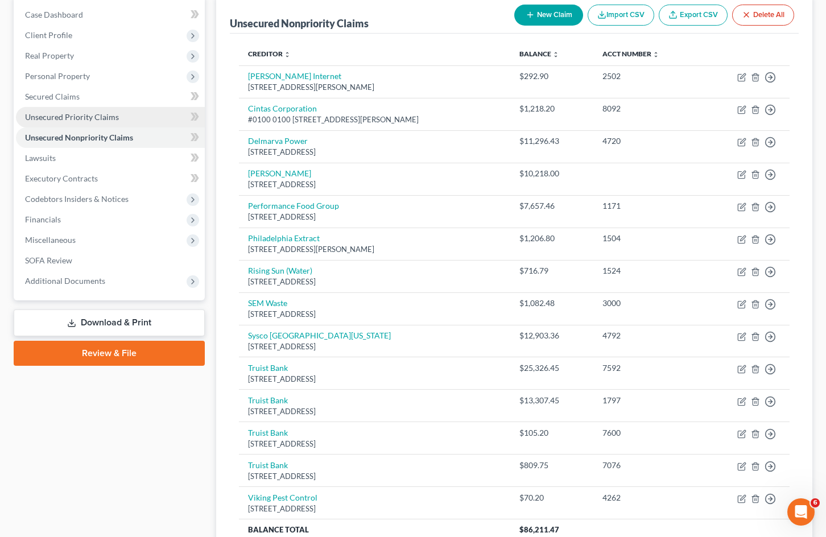
click at [90, 124] on link "Unsecured Priority Claims" at bounding box center [110, 117] width 189 height 20
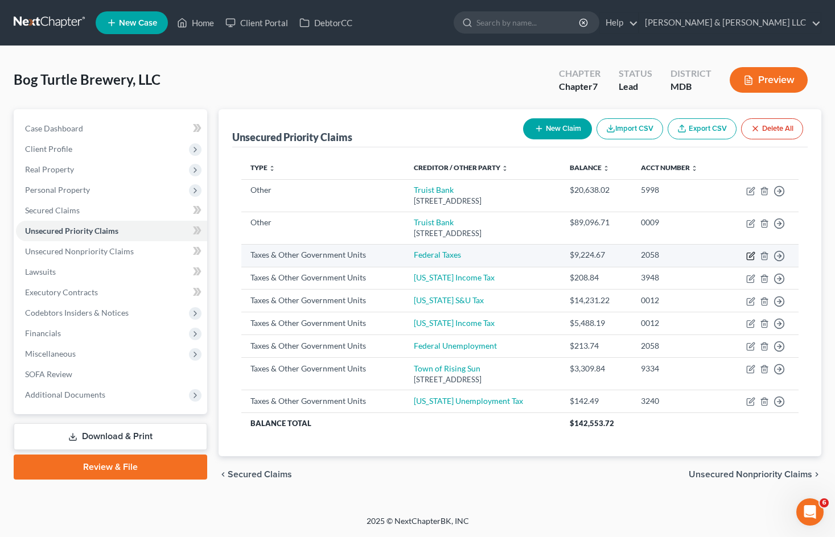
click at [749, 255] on icon "button" at bounding box center [751, 254] width 5 height 5
select select "0"
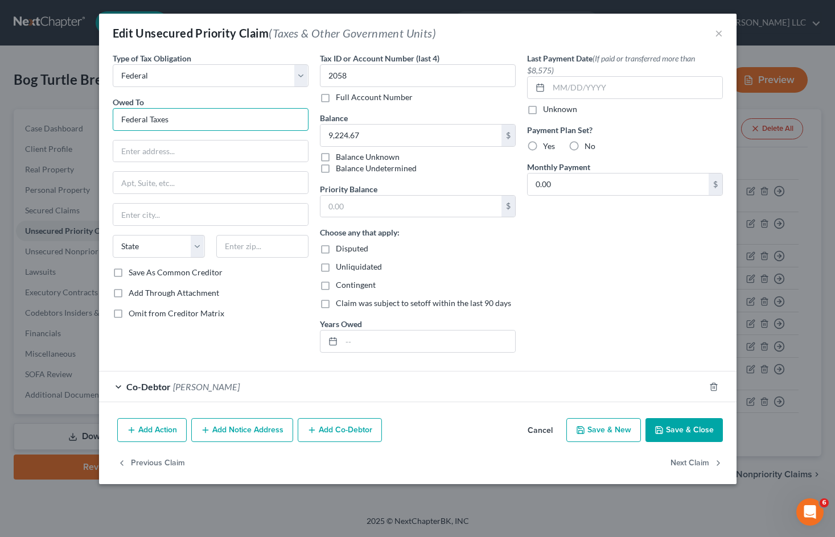
drag, startPoint x: 193, startPoint y: 116, endPoint x: 114, endPoint y: 129, distance: 80.7
click at [114, 129] on input "Federal Taxes" at bounding box center [211, 119] width 196 height 23
click at [542, 431] on button "Cancel" at bounding box center [539, 430] width 43 height 23
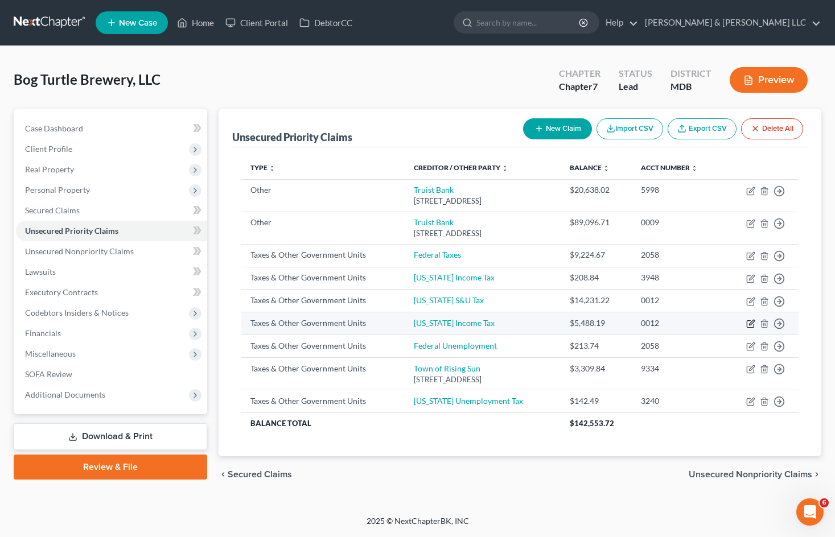
click at [748, 320] on icon "button" at bounding box center [750, 323] width 9 height 9
select select "2"
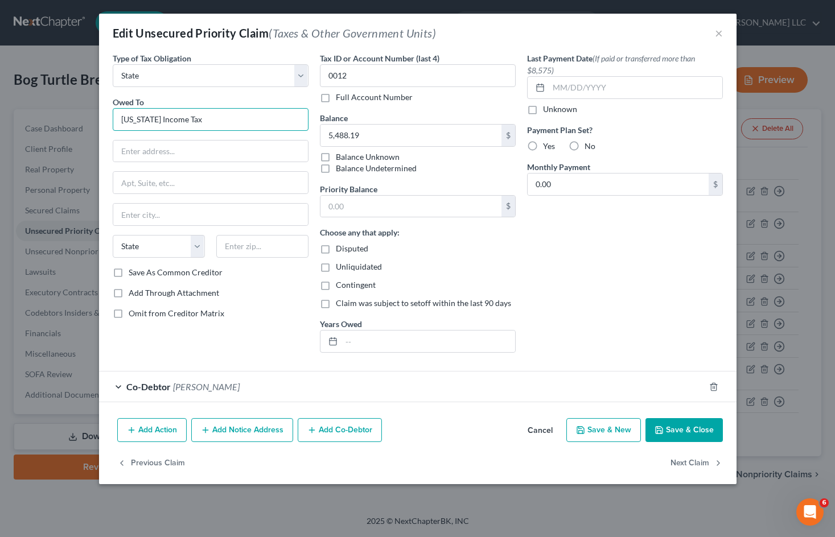
drag, startPoint x: 217, startPoint y: 121, endPoint x: 55, endPoint y: 109, distance: 162.6
click at [55, 109] on div "Edit Unsecured Priority Claim (Taxes & Other Government Units) × Type of Tax Ob…" at bounding box center [417, 268] width 835 height 537
click at [224, 123] on input "Comptroller of [US_STATE]" at bounding box center [211, 119] width 196 height 23
click at [220, 155] on input "text" at bounding box center [210, 152] width 195 height 22
click at [231, 117] on input "Comptroller of [US_STATE]" at bounding box center [211, 119] width 196 height 23
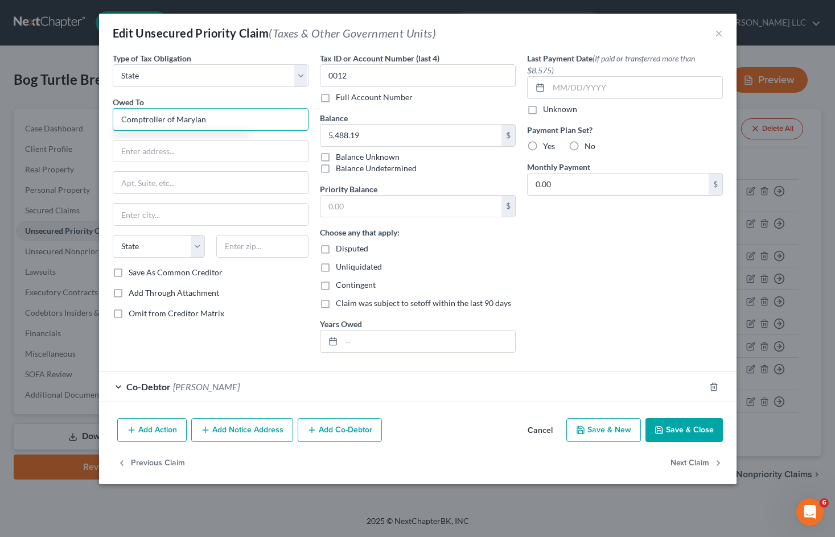
type input "Comptroller of [US_STATE]"
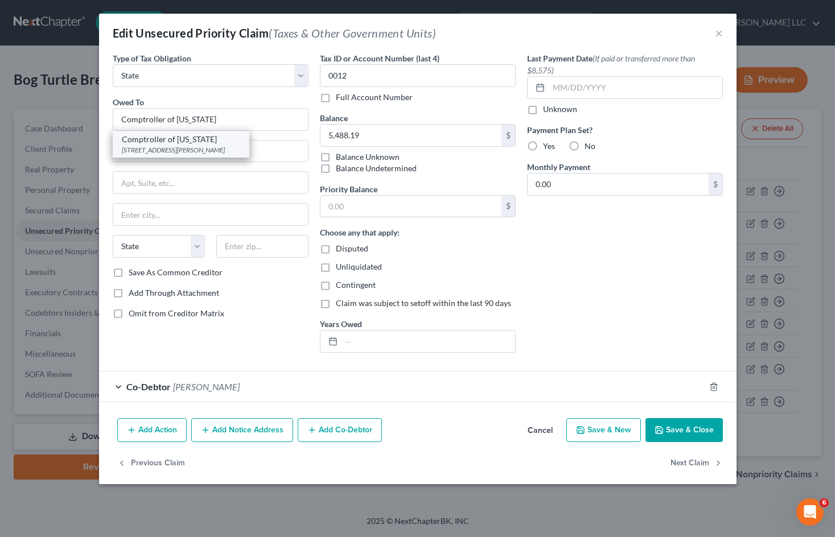
click at [187, 147] on div "[STREET_ADDRESS][PERSON_NAME]" at bounding box center [181, 150] width 118 height 10
type input "[STREET_ADDRESS][PERSON_NAME]"
type input "[GEOGRAPHIC_DATA]"
select select "21"
type input "21201"
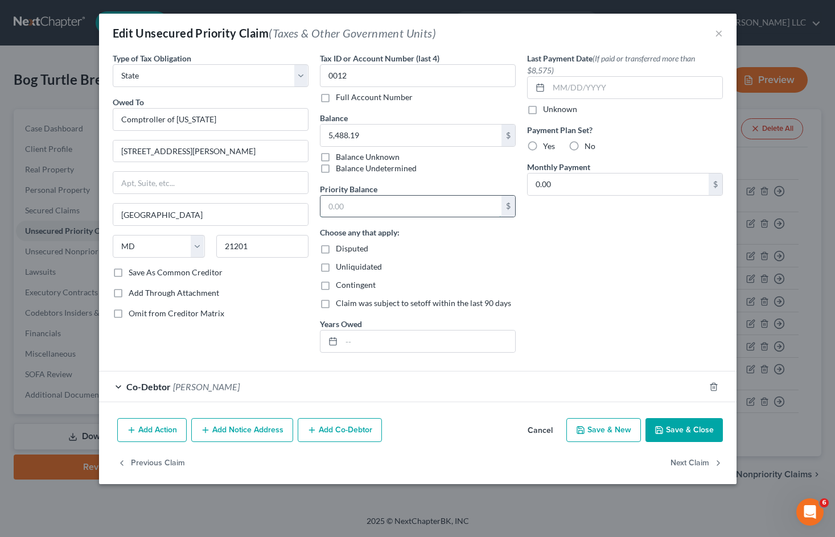
click at [380, 214] on input "text" at bounding box center [410, 207] width 181 height 22
type input "5,488.19"
click at [713, 386] on icon "button" at bounding box center [713, 386] width 9 height 9
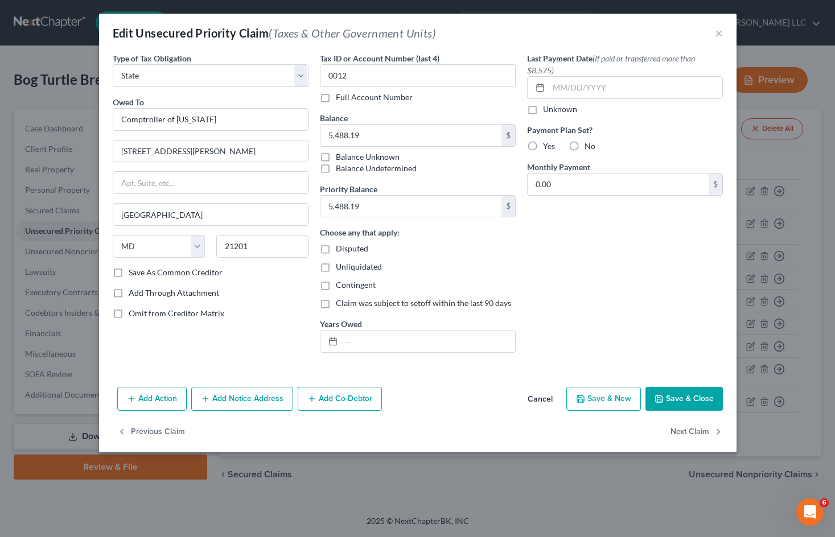
click at [707, 400] on button "Save & Close" at bounding box center [683, 399] width 77 height 24
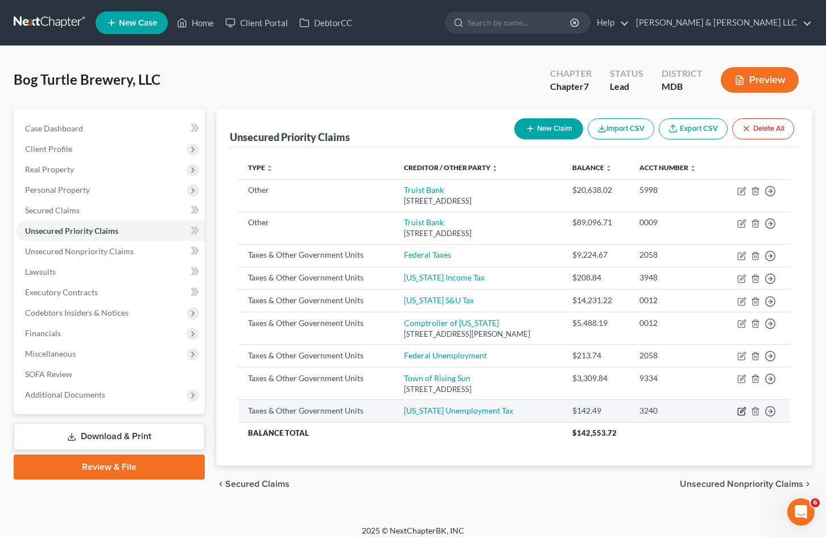
click at [741, 411] on icon "button" at bounding box center [742, 409] width 5 height 5
select select "2"
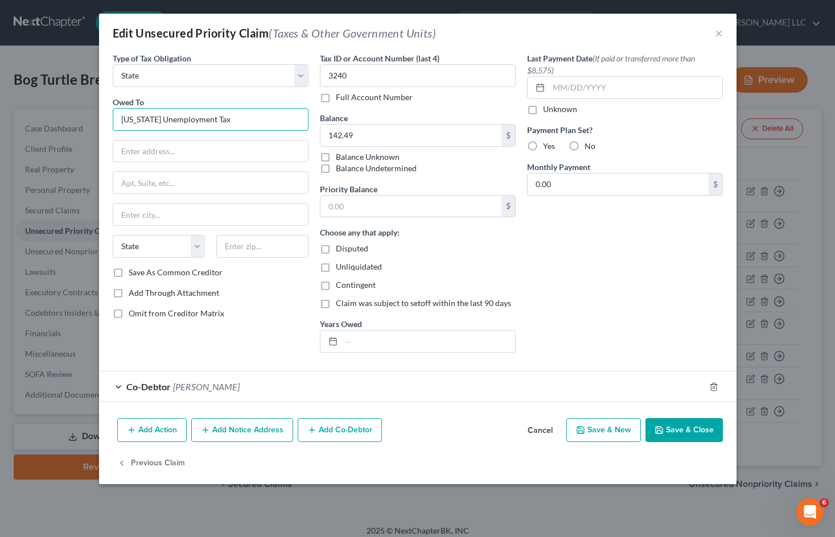
drag, startPoint x: 230, startPoint y: 119, endPoint x: 158, endPoint y: 119, distance: 72.8
click at [158, 119] on input "[US_STATE] Unemployment Tax" at bounding box center [211, 119] width 196 height 23
type input "[US_STATE] Department of Labor"
click at [179, 157] on input "text" at bounding box center [210, 152] width 195 height 22
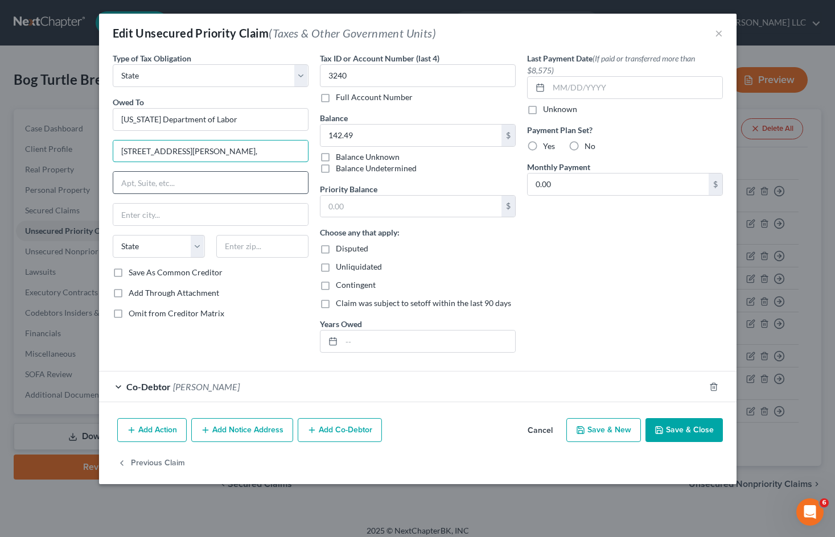
type input "[STREET_ADDRESS][PERSON_NAME],"
click at [190, 184] on input "text" at bounding box center [210, 183] width 195 height 22
type input "Tower I"
click at [196, 148] on input "[STREET_ADDRESS][PERSON_NAME]," at bounding box center [210, 152] width 195 height 22
type input "[STREET_ADDRESS][PERSON_NAME]"
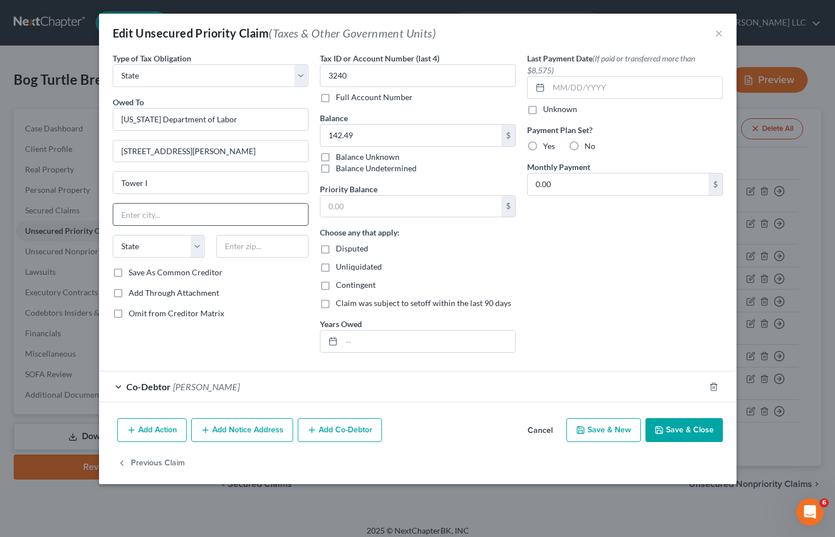
click at [151, 217] on input "text" at bounding box center [210, 215] width 195 height 22
type input "[GEOGRAPHIC_DATA]"
click at [255, 249] on input "text" at bounding box center [262, 246] width 92 height 23
type input "21201"
click at [611, 271] on div "Last Payment Date (If paid or transferred more than $8,575) Unknown Payment Pla…" at bounding box center [624, 206] width 207 height 309
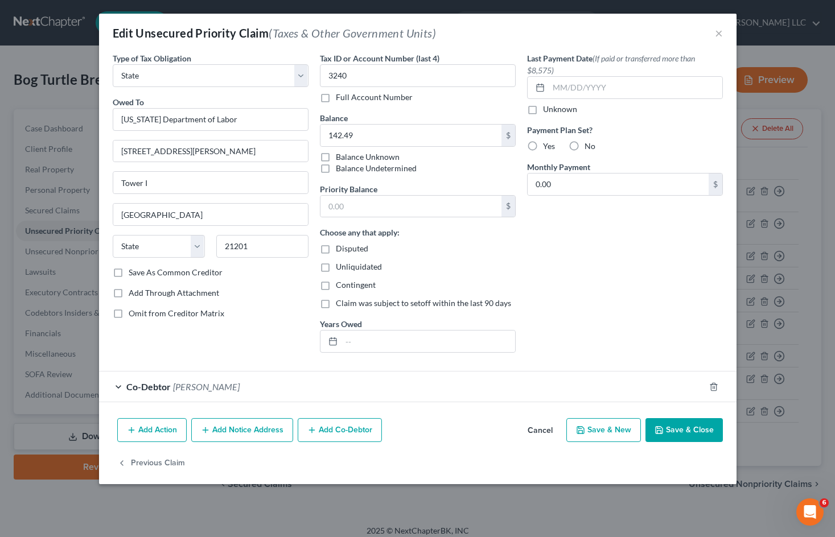
select select "21"
click at [714, 381] on div at bounding box center [720, 387] width 32 height 18
click at [715, 386] on icon "button" at bounding box center [713, 386] width 9 height 9
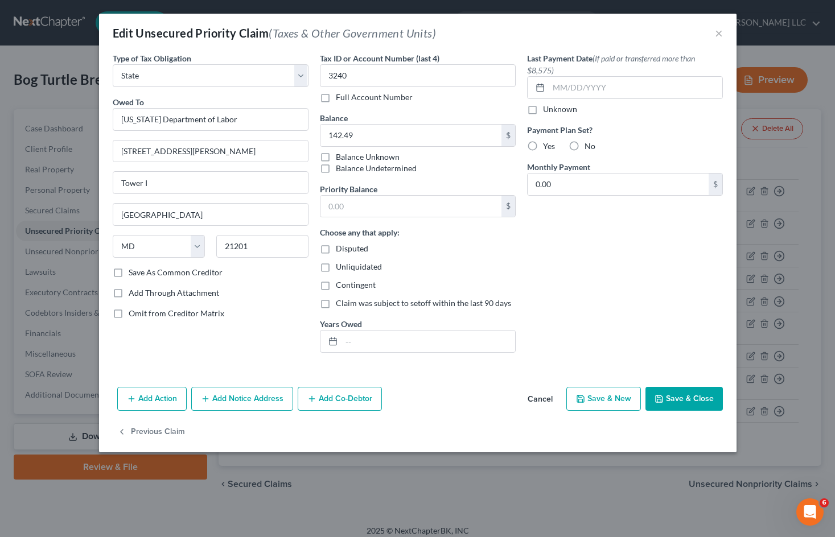
click at [584, 292] on div "Last Payment Date (If paid or transferred more than $8,575) Unknown Payment Pla…" at bounding box center [624, 206] width 207 height 309
click at [407, 204] on input "text" at bounding box center [410, 207] width 181 height 22
type input "142.49"
click at [609, 303] on div "Last Payment Date (If paid or transferred more than $8,575) Unknown Payment Pla…" at bounding box center [624, 206] width 207 height 309
click at [694, 398] on button "Save & Close" at bounding box center [683, 399] width 77 height 24
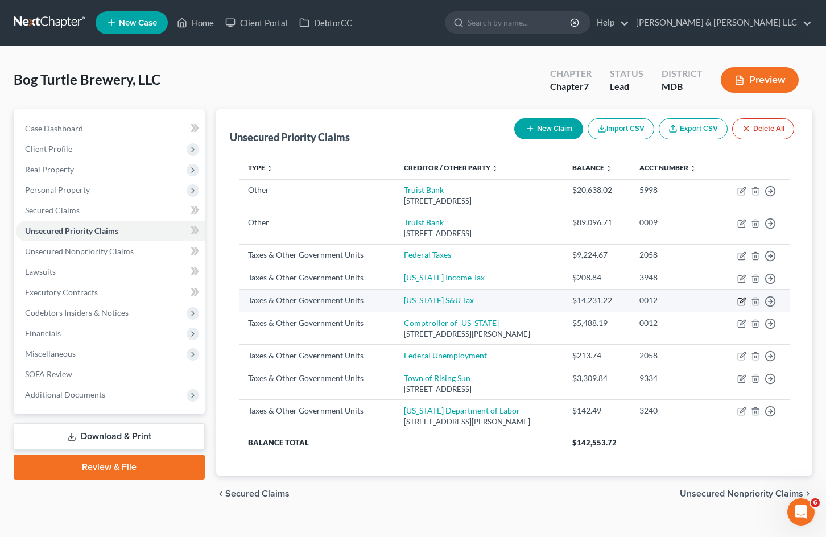
click at [740, 303] on icon "button" at bounding box center [741, 301] width 9 height 9
select select "2"
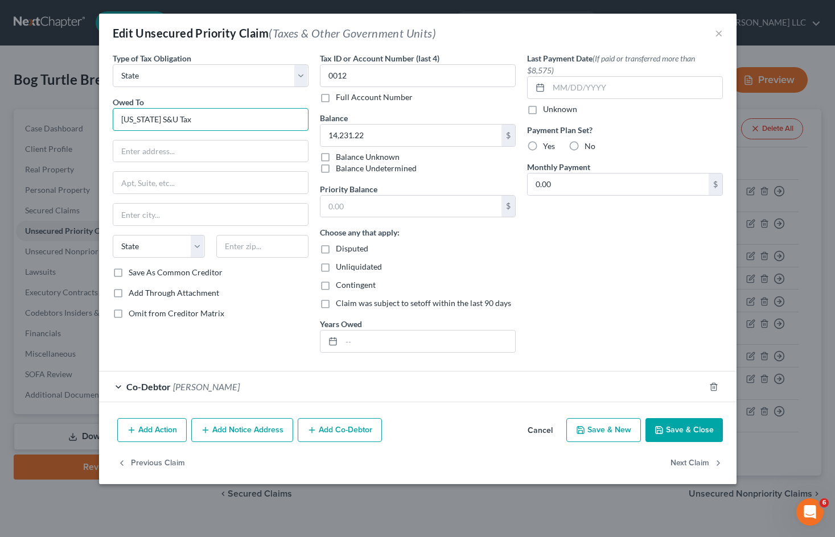
drag, startPoint x: 200, startPoint y: 117, endPoint x: 160, endPoint y: 116, distance: 39.3
click at [157, 117] on input "[US_STATE] S&U Tax" at bounding box center [211, 119] width 196 height 23
click at [214, 121] on input "[US_STATE] S&U Tax" at bounding box center [211, 119] width 196 height 23
drag, startPoint x: 171, startPoint y: 123, endPoint x: 123, endPoint y: 119, distance: 48.0
click at [122, 121] on input "[US_STATE] S&U Tax" at bounding box center [211, 119] width 196 height 23
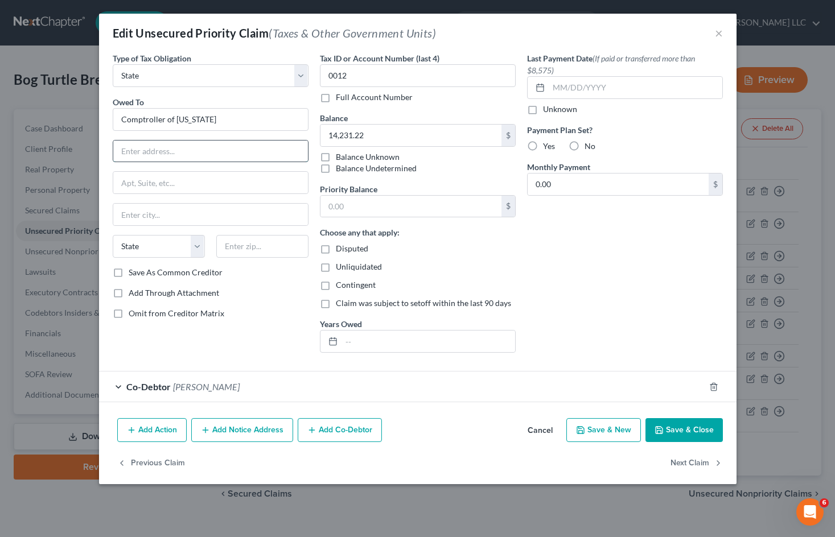
drag, startPoint x: 208, startPoint y: 148, endPoint x: 209, endPoint y: 141, distance: 7.5
click at [208, 148] on input "text" at bounding box center [210, 152] width 195 height 22
click at [226, 121] on input "Comptroller of [US_STATE]" at bounding box center [211, 119] width 196 height 23
click at [202, 151] on div "[STREET_ADDRESS][PERSON_NAME]" at bounding box center [181, 150] width 118 height 10
type input "Comptroller of [US_STATE]"
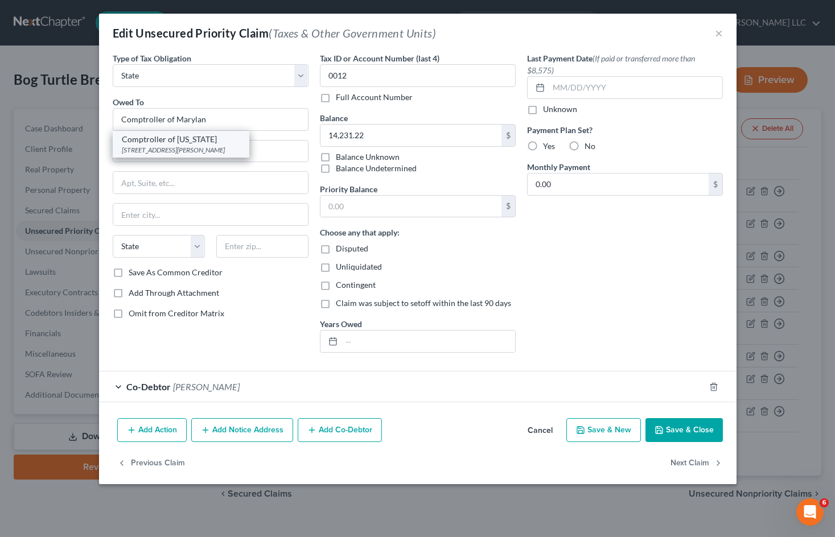
type input "[STREET_ADDRESS][PERSON_NAME]"
type input "[GEOGRAPHIC_DATA]"
select select "21"
type input "21201"
click at [410, 213] on input "text" at bounding box center [410, 207] width 181 height 22
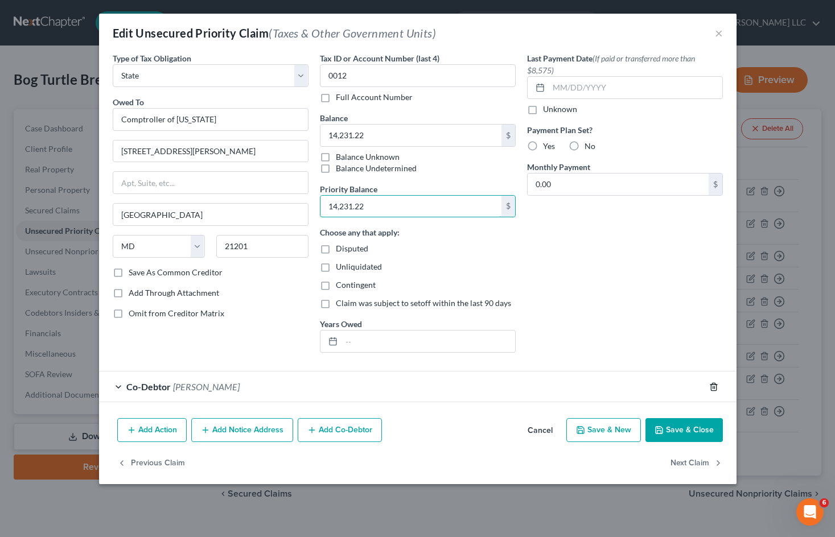
type input "14,231.22"
click at [717, 385] on icon "button" at bounding box center [713, 386] width 9 height 9
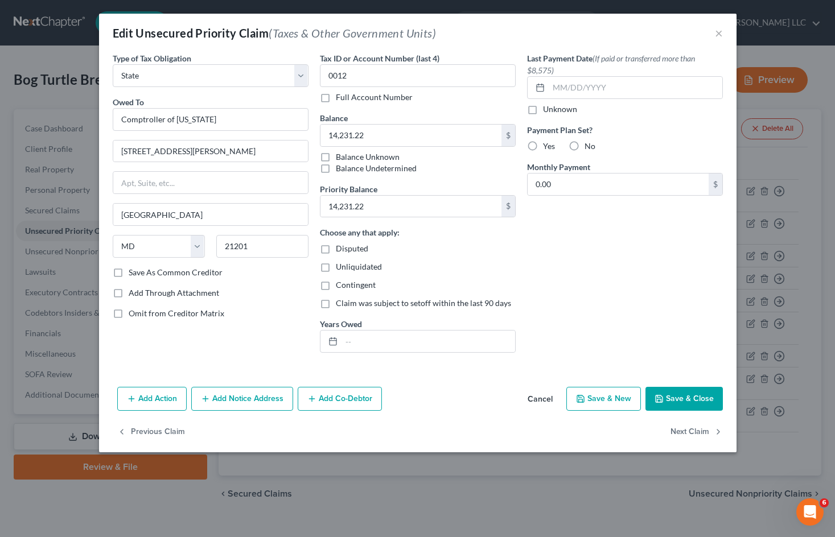
click at [688, 393] on button "Save & Close" at bounding box center [683, 399] width 77 height 24
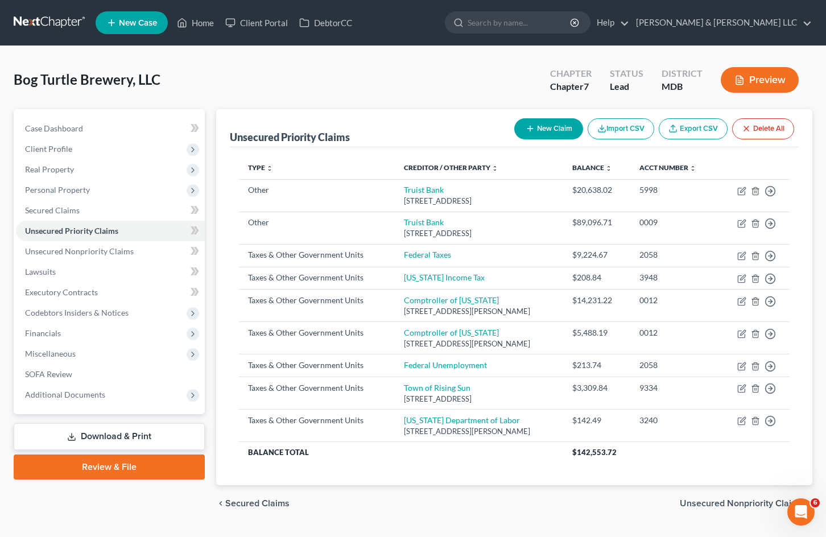
click at [426, 102] on div "Bog Turtle Brewery, LLC Upgraded Chapter Chapter 7 Status Lead District MDB Pre…" at bounding box center [413, 84] width 799 height 49
drag, startPoint x: 451, startPoint y: 85, endPoint x: 459, endPoint y: 92, distance: 10.9
click at [451, 85] on div "Bog Turtle Brewery, LLC Upgraded Chapter Chapter 7 Status Lead District MDB Pre…" at bounding box center [413, 84] width 799 height 49
click at [741, 254] on icon "button" at bounding box center [741, 255] width 9 height 9
select select "0"
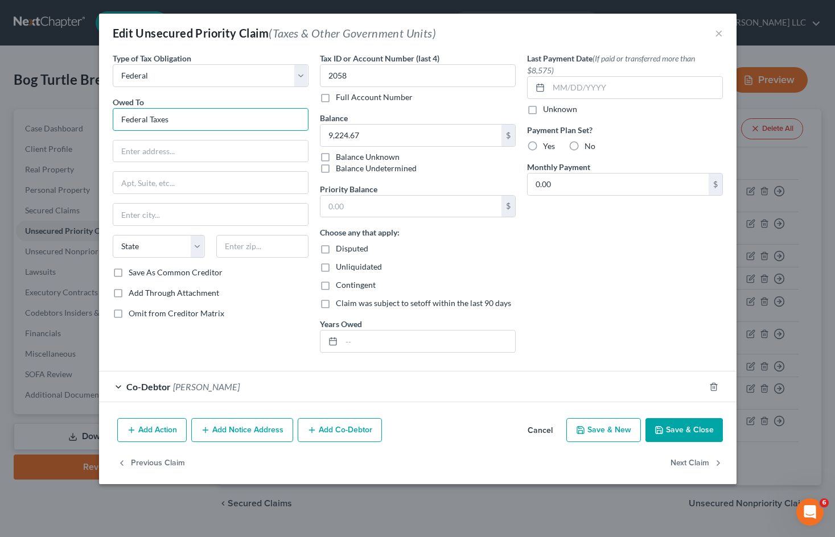
drag, startPoint x: 196, startPoint y: 122, endPoint x: 55, endPoint y: 119, distance: 140.5
click at [54, 120] on div "Edit Unsecured Priority Claim (Taxes & Other Government Units) × Type of Tax Ob…" at bounding box center [417, 268] width 835 height 537
type input "S"
click at [164, 118] on input "Departme" at bounding box center [211, 119] width 196 height 23
drag, startPoint x: 229, startPoint y: 121, endPoint x: 13, endPoint y: 120, distance: 216.8
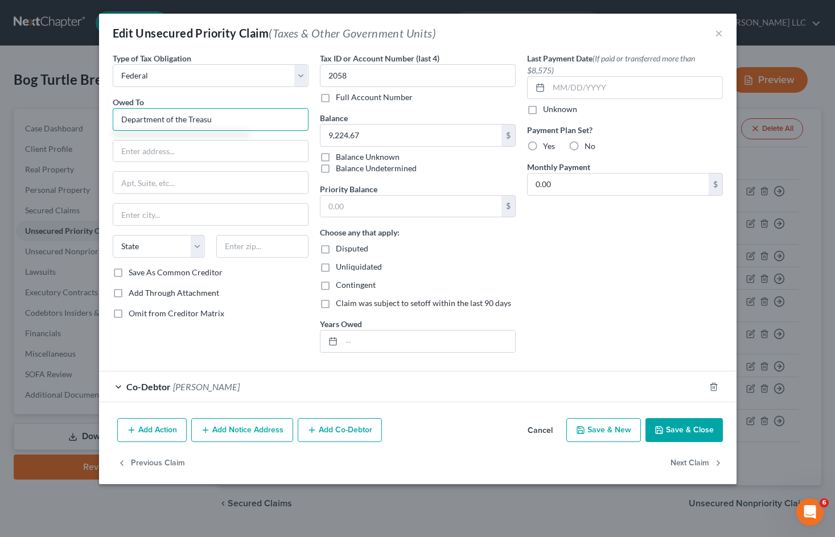
click at [13, 120] on div "Edit Unsecured Priority Claim (Taxes & Other Government Units) × Type of Tax Ob…" at bounding box center [417, 268] width 835 height 537
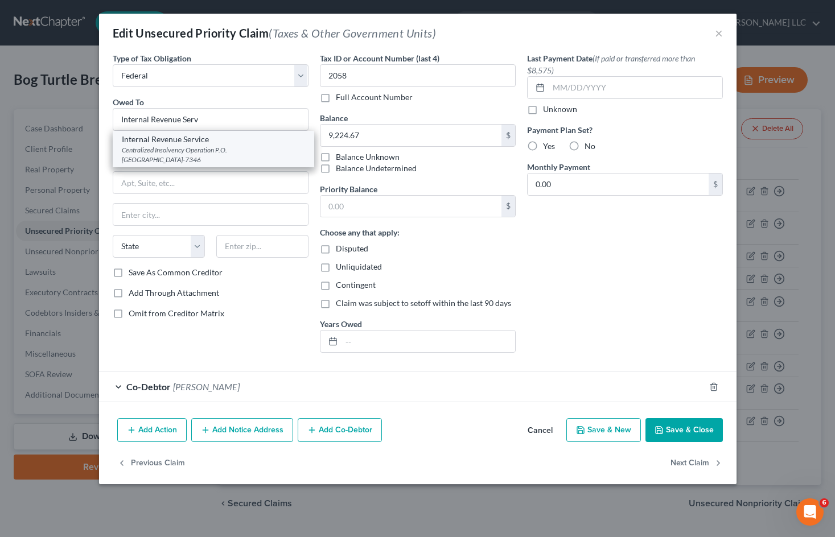
click at [201, 148] on div "Centralized Insolvency Operation P.O. [GEOGRAPHIC_DATA]-7346" at bounding box center [213, 154] width 183 height 19
type input "Internal Revenue Service"
type input "Centralized Insolvency Operation"
type input "P.O. Box 7346"
type input "[GEOGRAPHIC_DATA]"
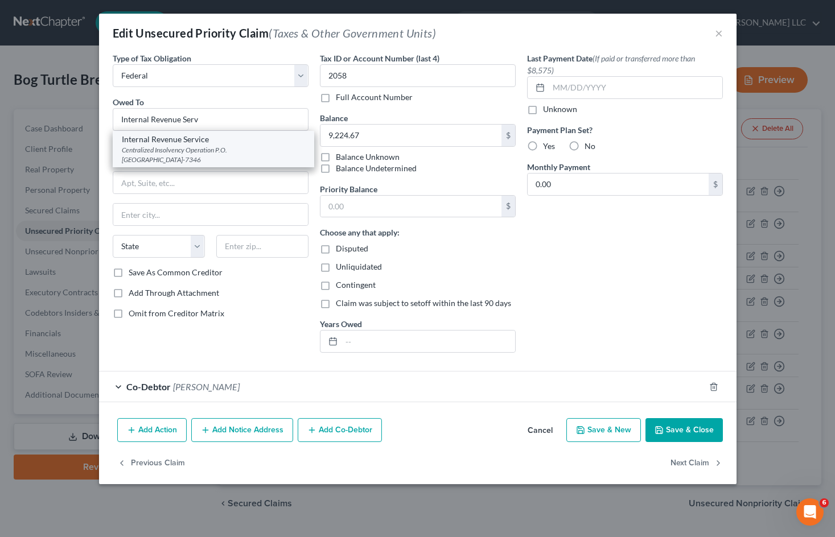
select select "39"
type input "19101-7346"
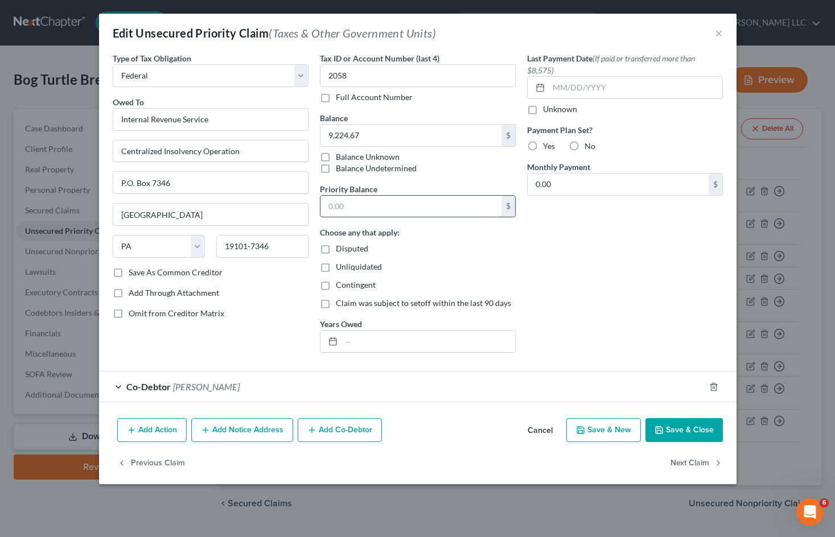
click at [446, 205] on input "text" at bounding box center [410, 207] width 181 height 22
type input "9,224.67"
click at [715, 390] on icon "button" at bounding box center [713, 386] width 9 height 9
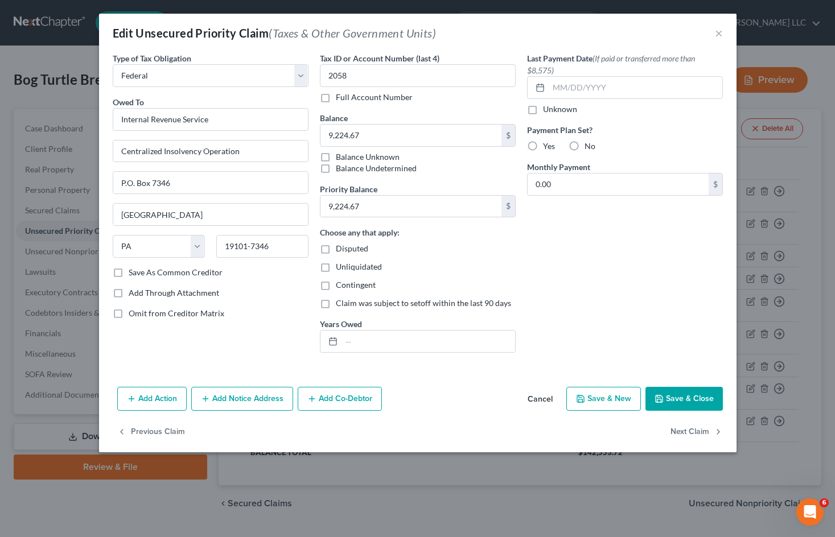
click at [701, 395] on button "Save & Close" at bounding box center [683, 399] width 77 height 24
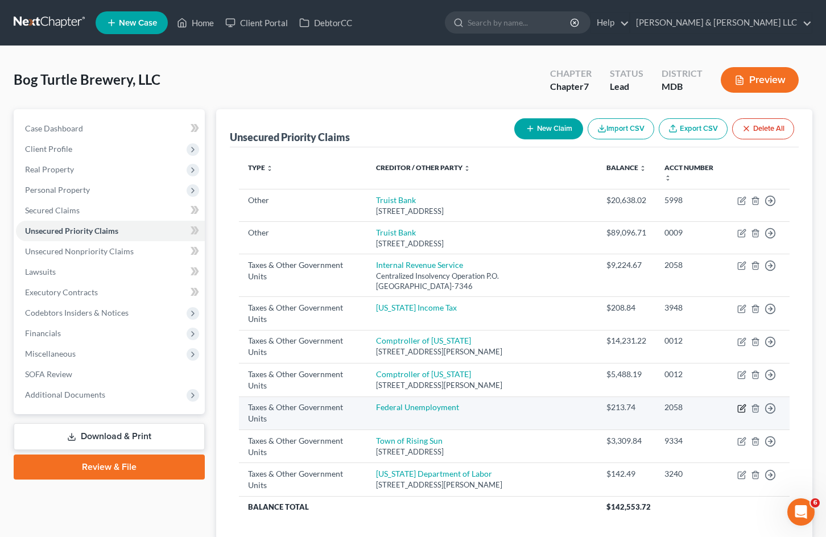
click at [738, 410] on icon "button" at bounding box center [741, 408] width 7 height 7
select select "0"
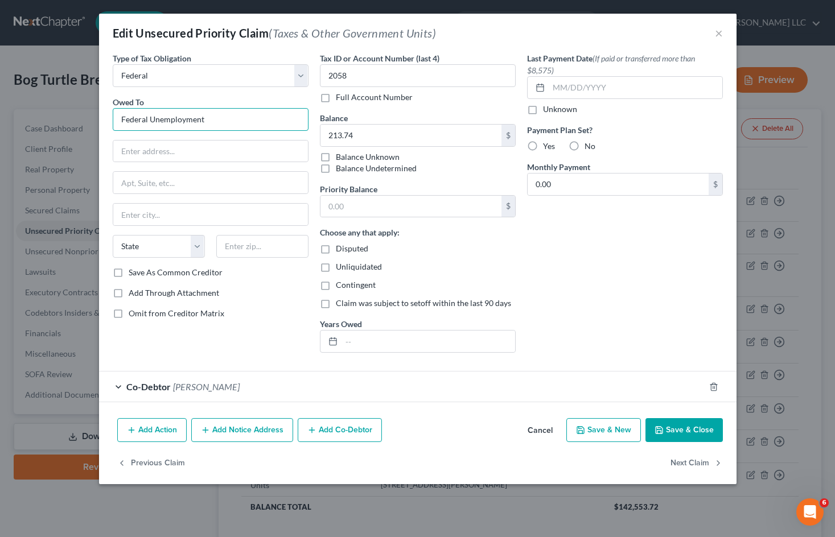
drag, startPoint x: 226, startPoint y: 119, endPoint x: 68, endPoint y: 121, distance: 158.7
click at [68, 121] on div "Edit Unsecured Priority Claim (Taxes & Other Government Units) × Type of Tax Ob…" at bounding box center [417, 268] width 835 height 537
type input "U.S. Department of Labor"
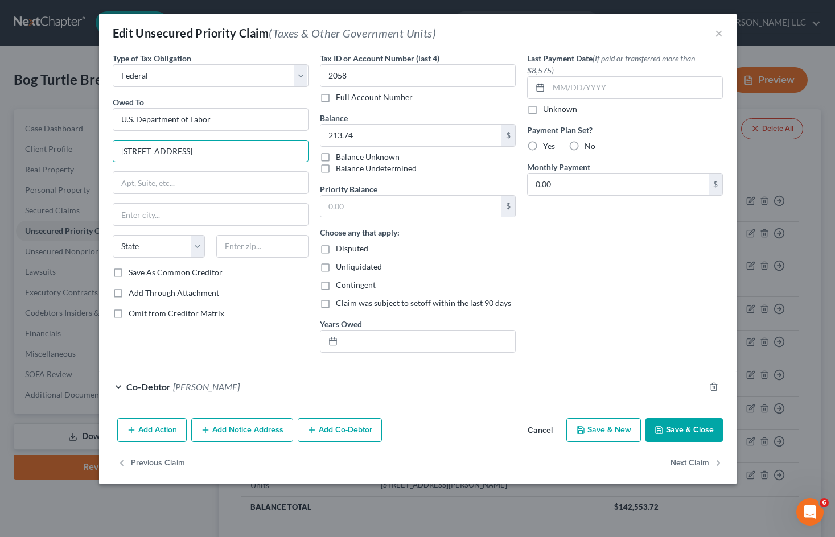
type input "[STREET_ADDRESS]"
type input "[US_STATE]"
select select "8"
type input "20210"
click at [386, 207] on input "text" at bounding box center [410, 207] width 181 height 22
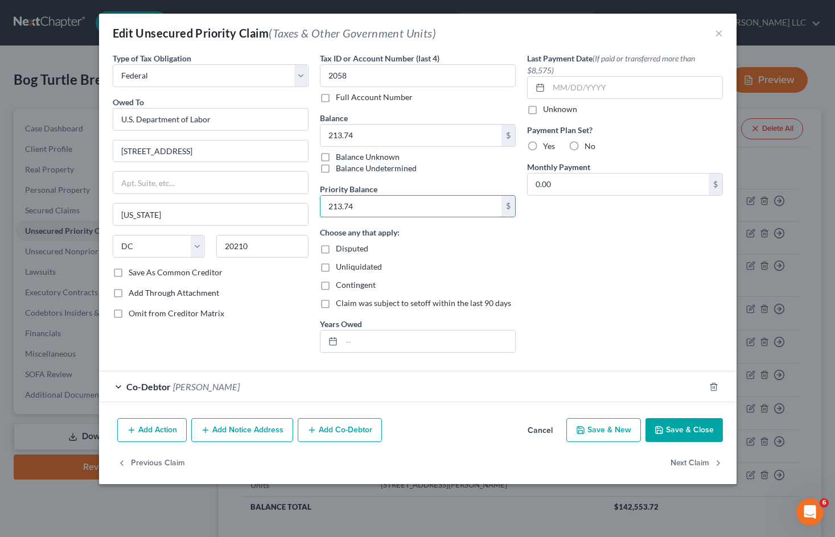
type input "213.74"
click at [633, 283] on div "Last Payment Date (If paid or transferred more than $8,575) Unknown Payment Pla…" at bounding box center [624, 206] width 207 height 309
click at [715, 387] on icon "button" at bounding box center [713, 386] width 9 height 9
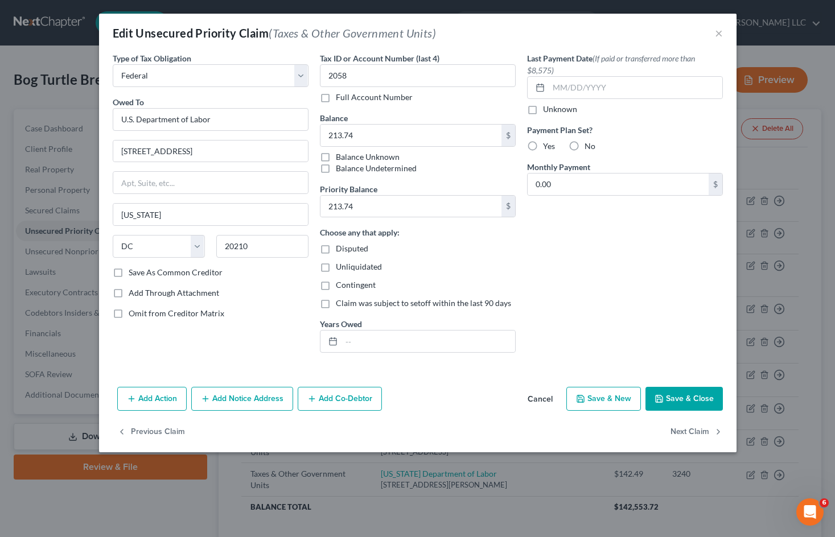
click at [679, 395] on button "Save & Close" at bounding box center [683, 399] width 77 height 24
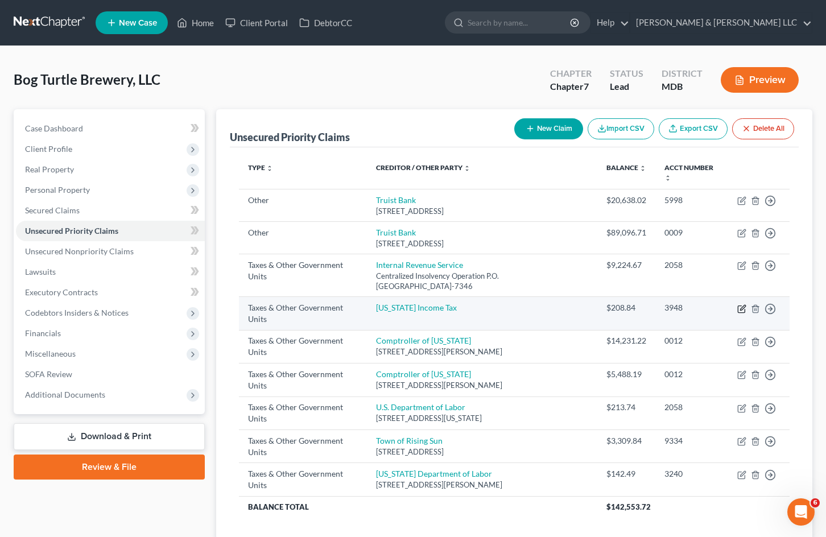
click at [744, 309] on icon "button" at bounding box center [741, 308] width 9 height 9
select select "2"
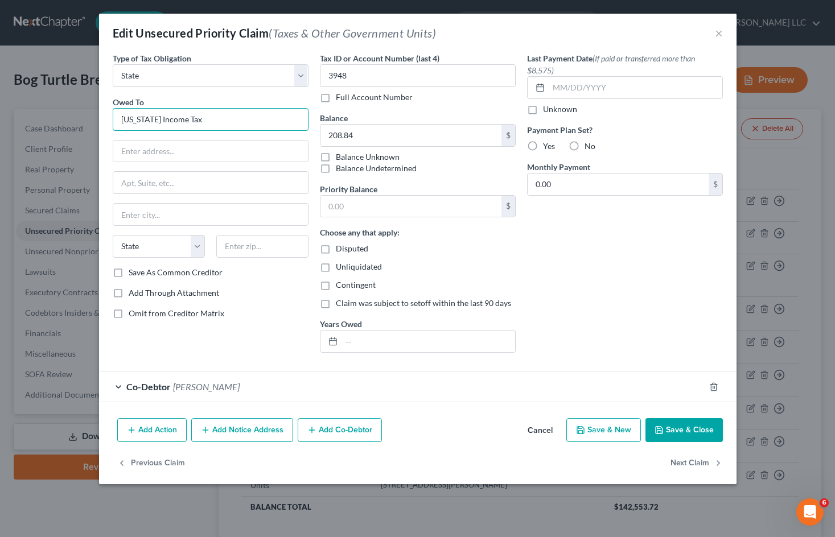
drag, startPoint x: 255, startPoint y: 123, endPoint x: 50, endPoint y: 121, distance: 205.4
click at [50, 121] on div "Edit Unsecured Priority Claim (Taxes & Other Government Units) × Type of Tax Ob…" at bounding box center [417, 268] width 835 height 537
type input "PA Department of Revenue"
type input "Bureau of Compliance"
type input "PO Box 280947"
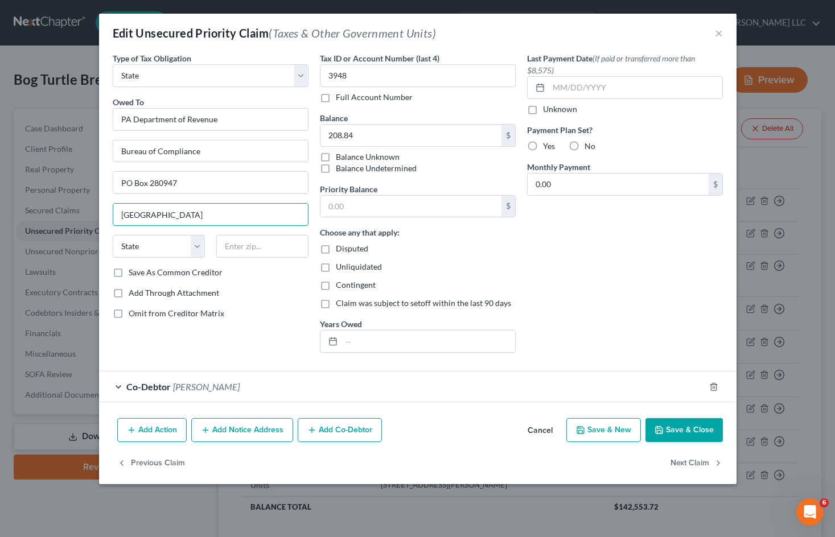
type input "[GEOGRAPHIC_DATA]"
select select "39"
type input "17128-0947"
click at [247, 432] on button "Add Notice Address" at bounding box center [242, 430] width 102 height 24
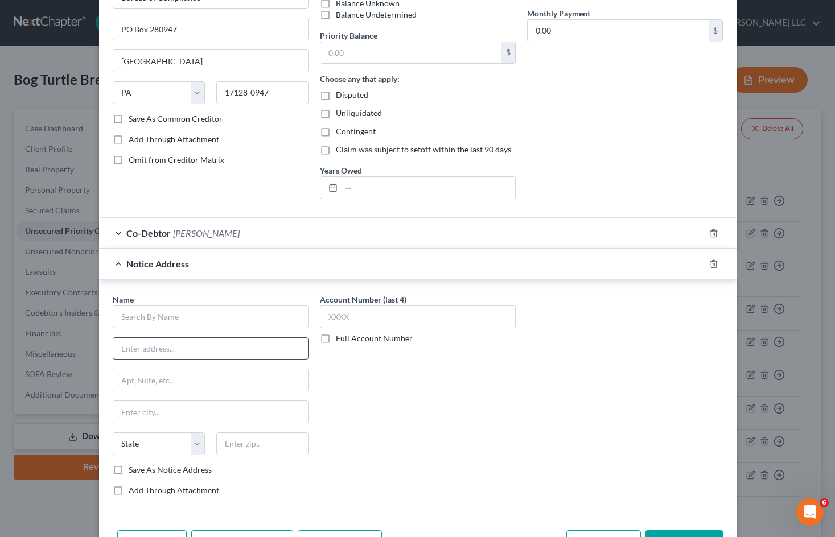
scroll to position [171, 0]
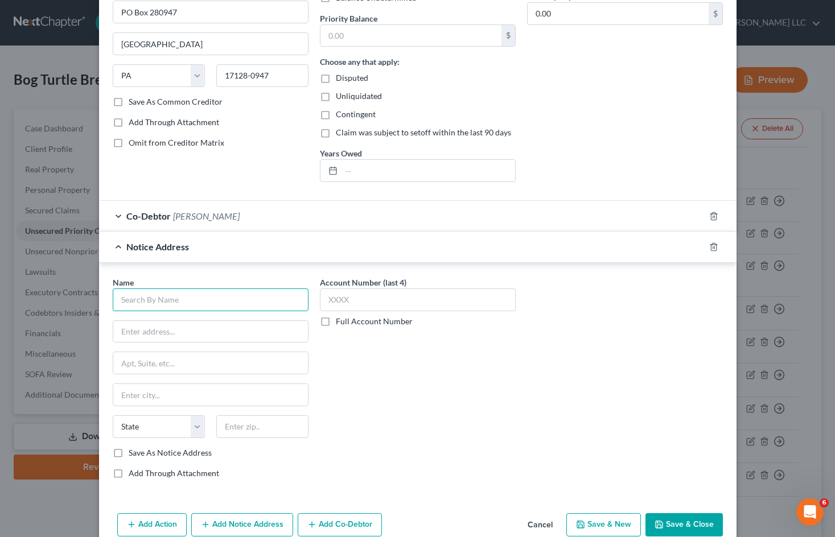
click at [199, 298] on input "text" at bounding box center [211, 299] width 196 height 23
type input "PA Department of Revenue"
type input "[STREET_ADDRESS]"
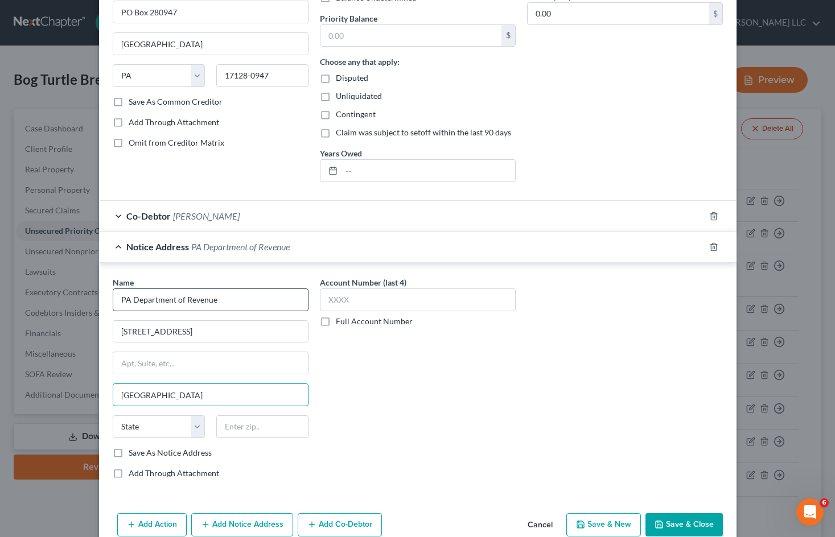
type input "[GEOGRAPHIC_DATA]"
select select "39"
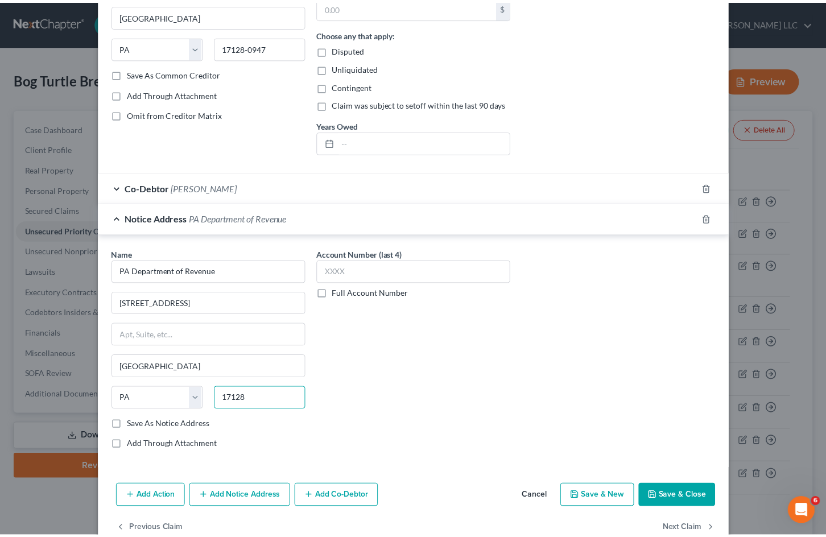
scroll to position [226, 0]
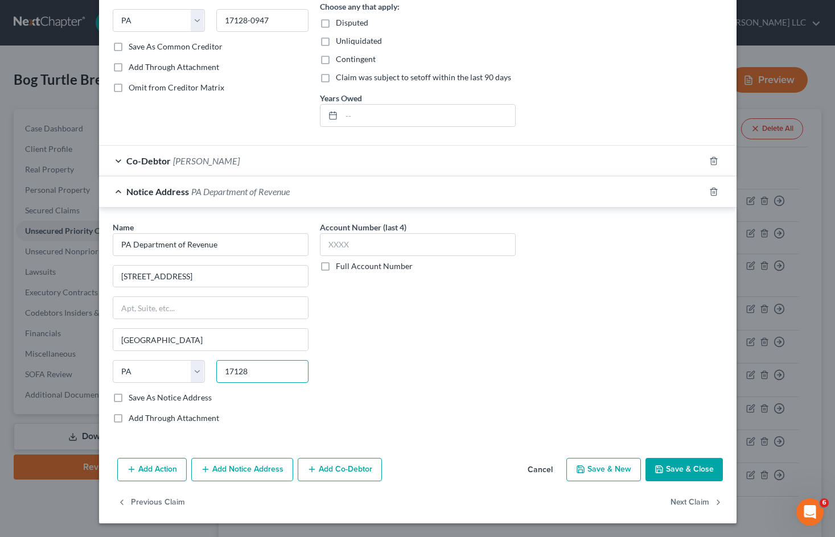
type input "17128"
click at [678, 472] on button "Save & Close" at bounding box center [683, 470] width 77 height 24
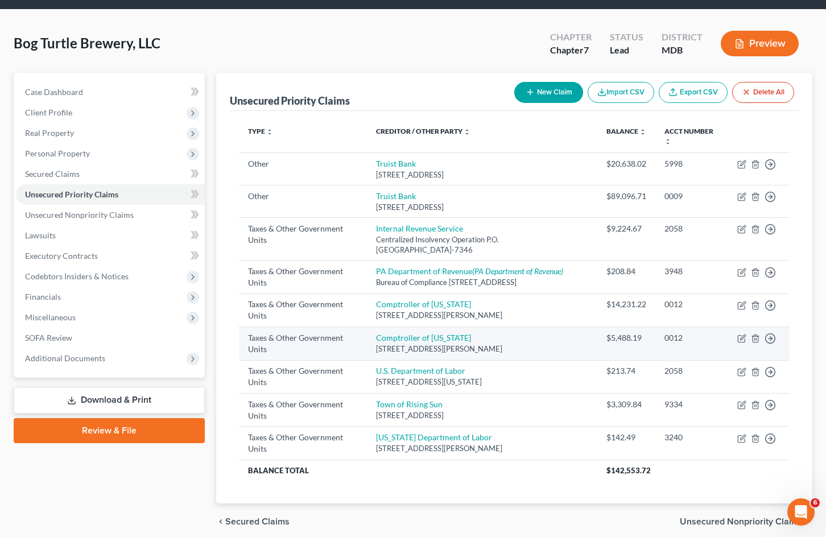
scroll to position [82, 0]
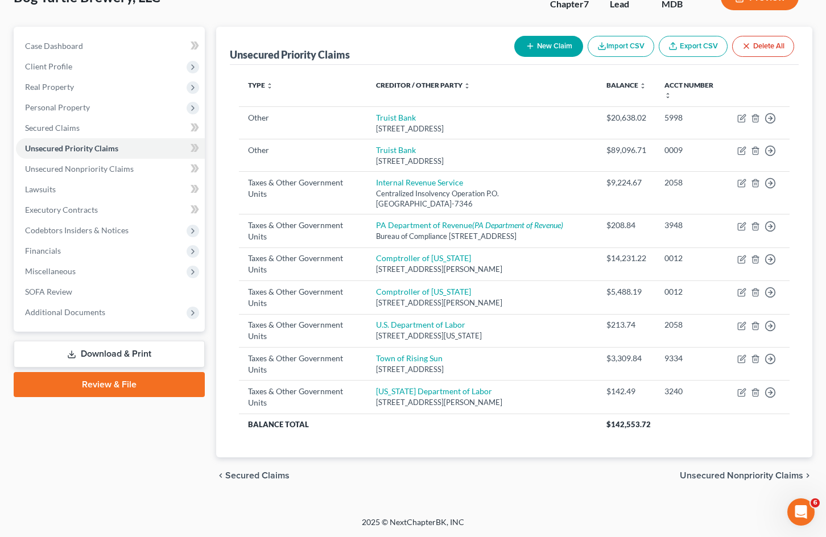
click at [535, 472] on div "chevron_left Secured Claims Unsecured Nonpriority Claims chevron_right" at bounding box center [514, 475] width 596 height 36
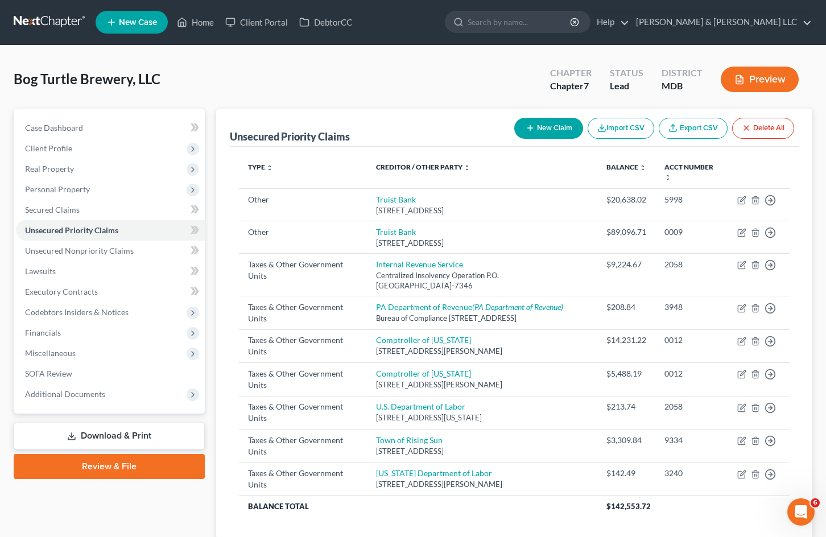
scroll to position [0, 0]
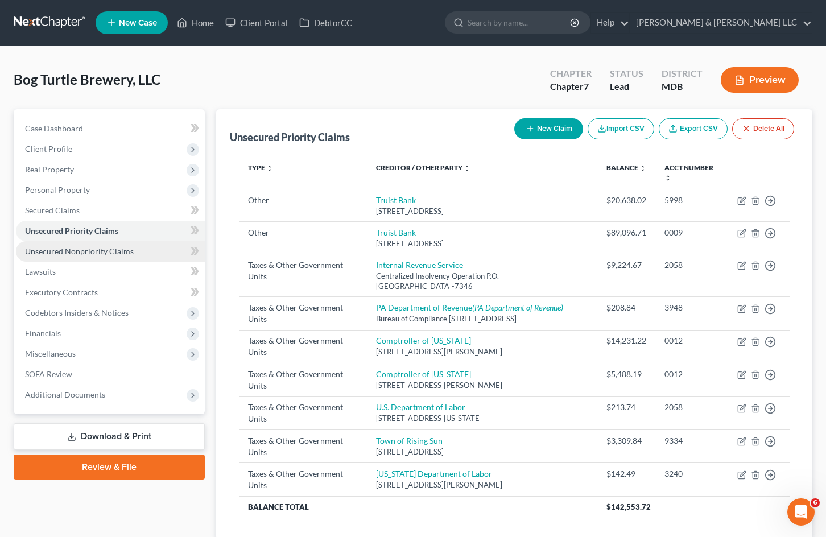
click at [80, 248] on span "Unsecured Nonpriority Claims" at bounding box center [79, 251] width 109 height 10
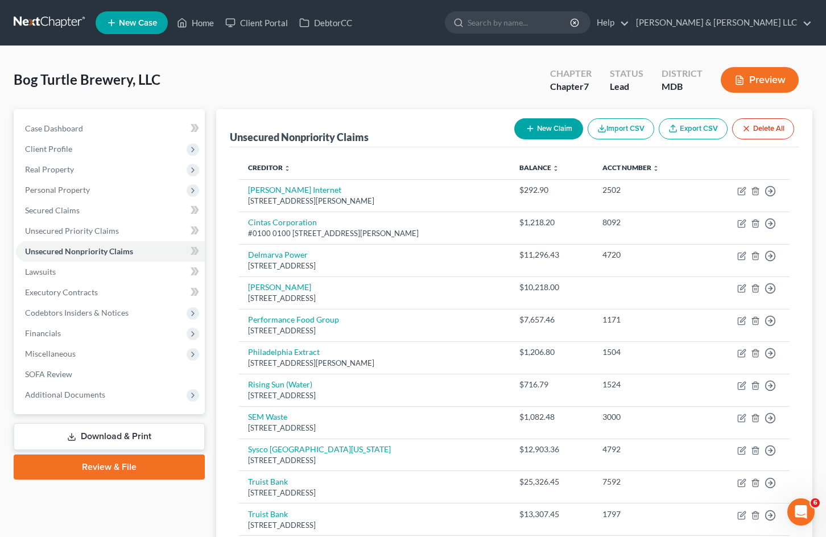
click at [753, 82] on button "Preview" at bounding box center [760, 80] width 78 height 26
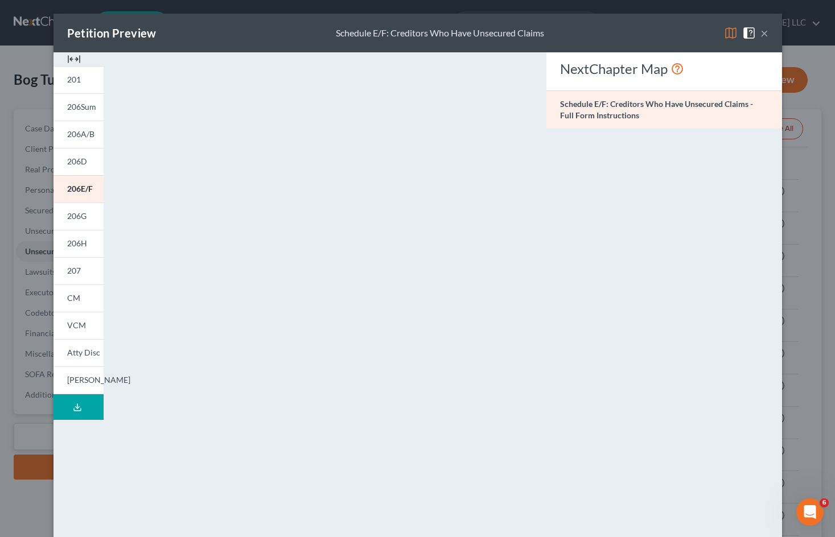
drag, startPoint x: 234, startPoint y: 28, endPoint x: 226, endPoint y: 40, distance: 14.8
click at [234, 28] on div "Petition Preview Schedule E/F: Creditors Who Have Unsecured Claims ×" at bounding box center [417, 33] width 728 height 39
click at [83, 405] on button "Download Draft" at bounding box center [78, 407] width 50 height 26
